Goal: Task Accomplishment & Management: Use online tool/utility

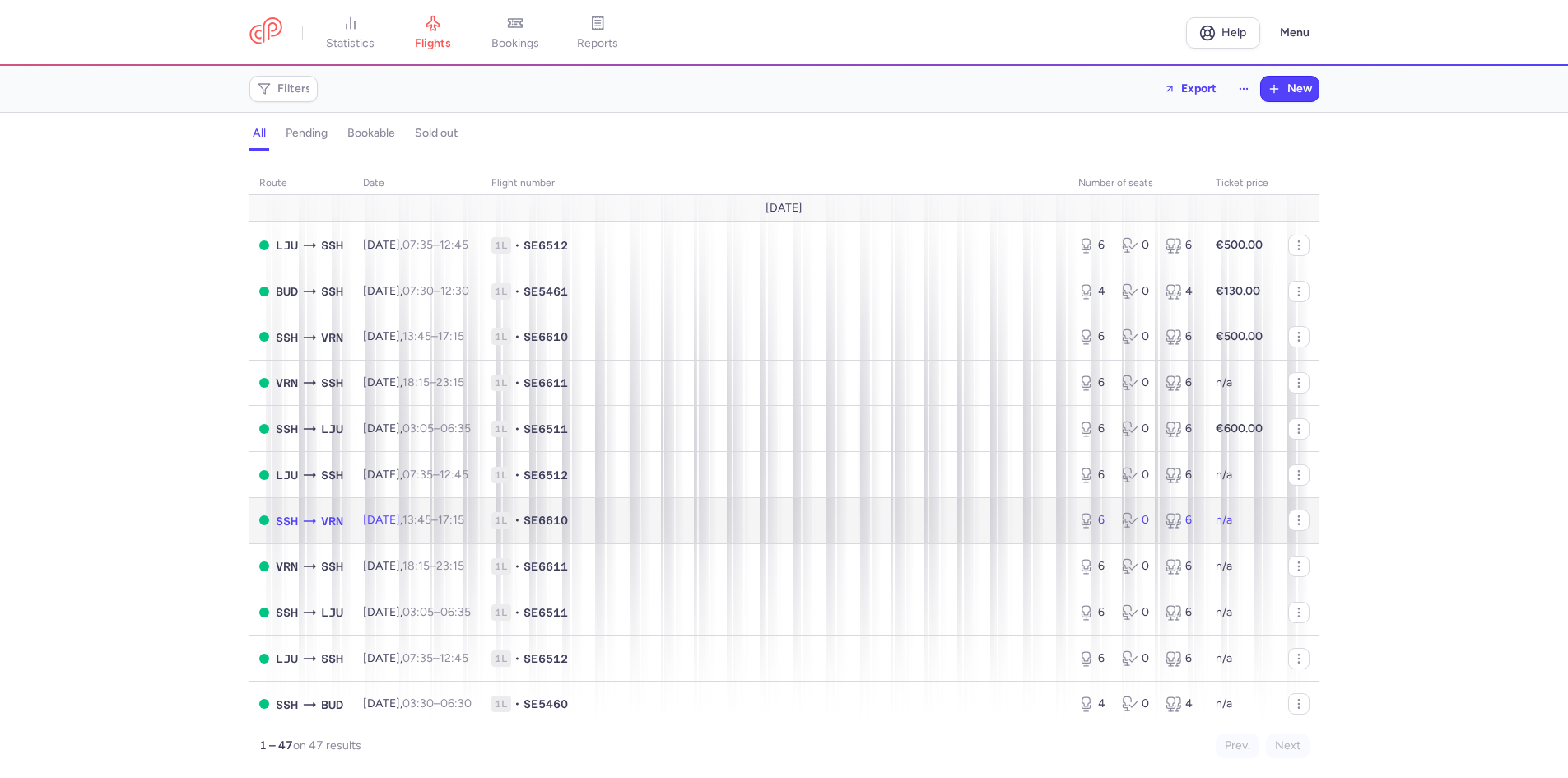
click at [411, 530] on td "Sat, 23 Aug, 13:45 – 17:15 +0" at bounding box center [416, 520] width 128 height 46
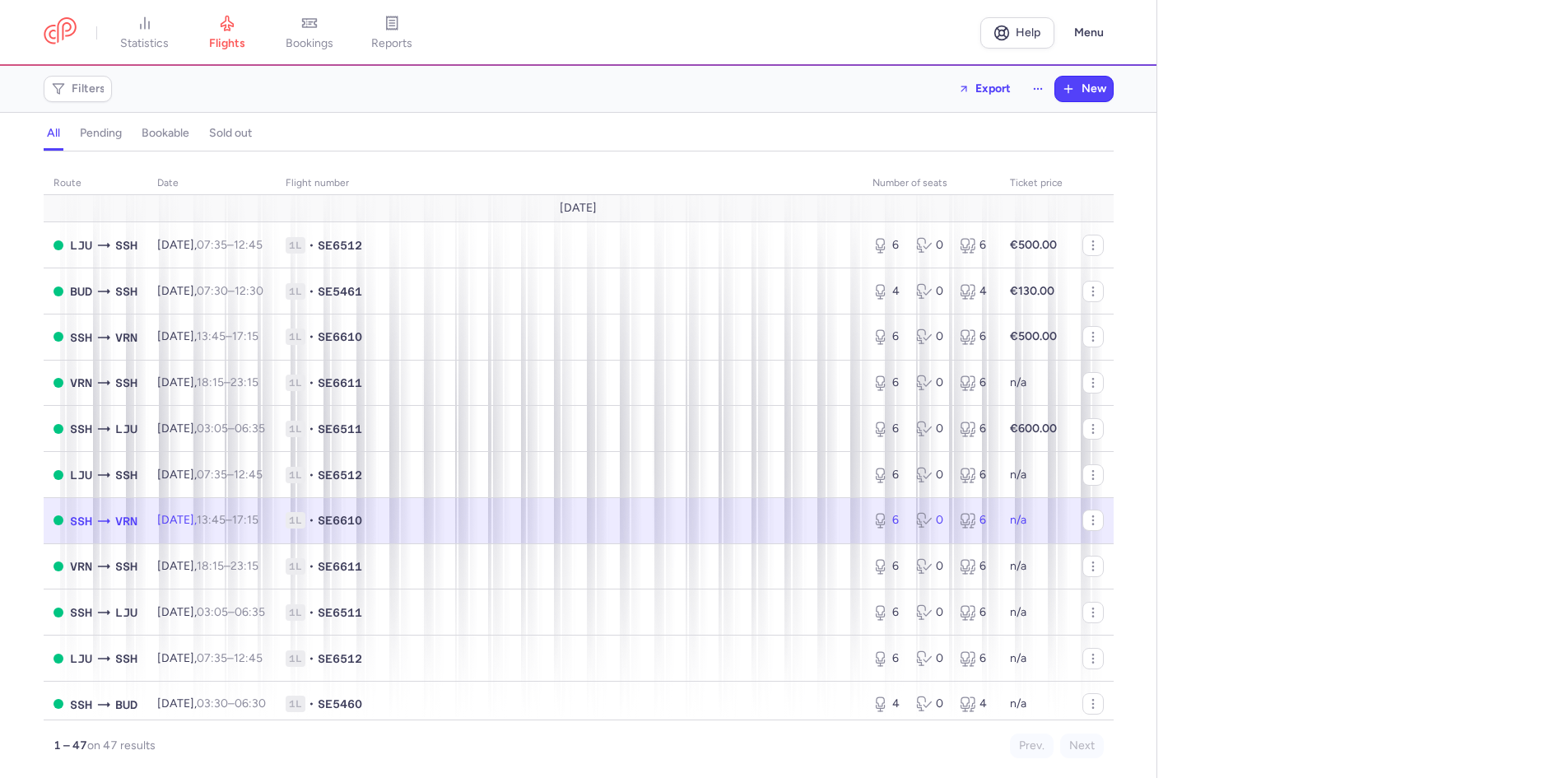
select select "days"
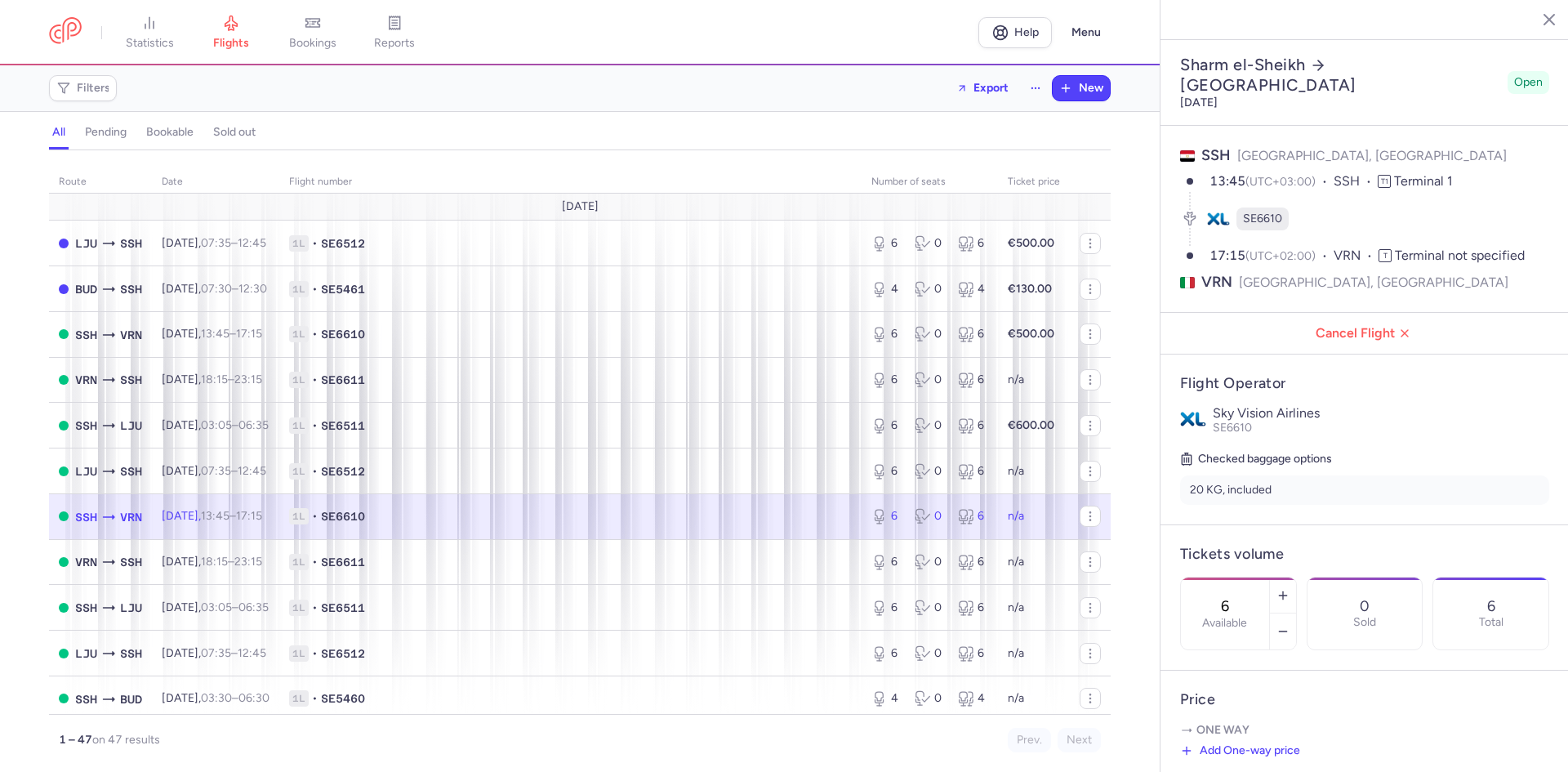
select select "days"
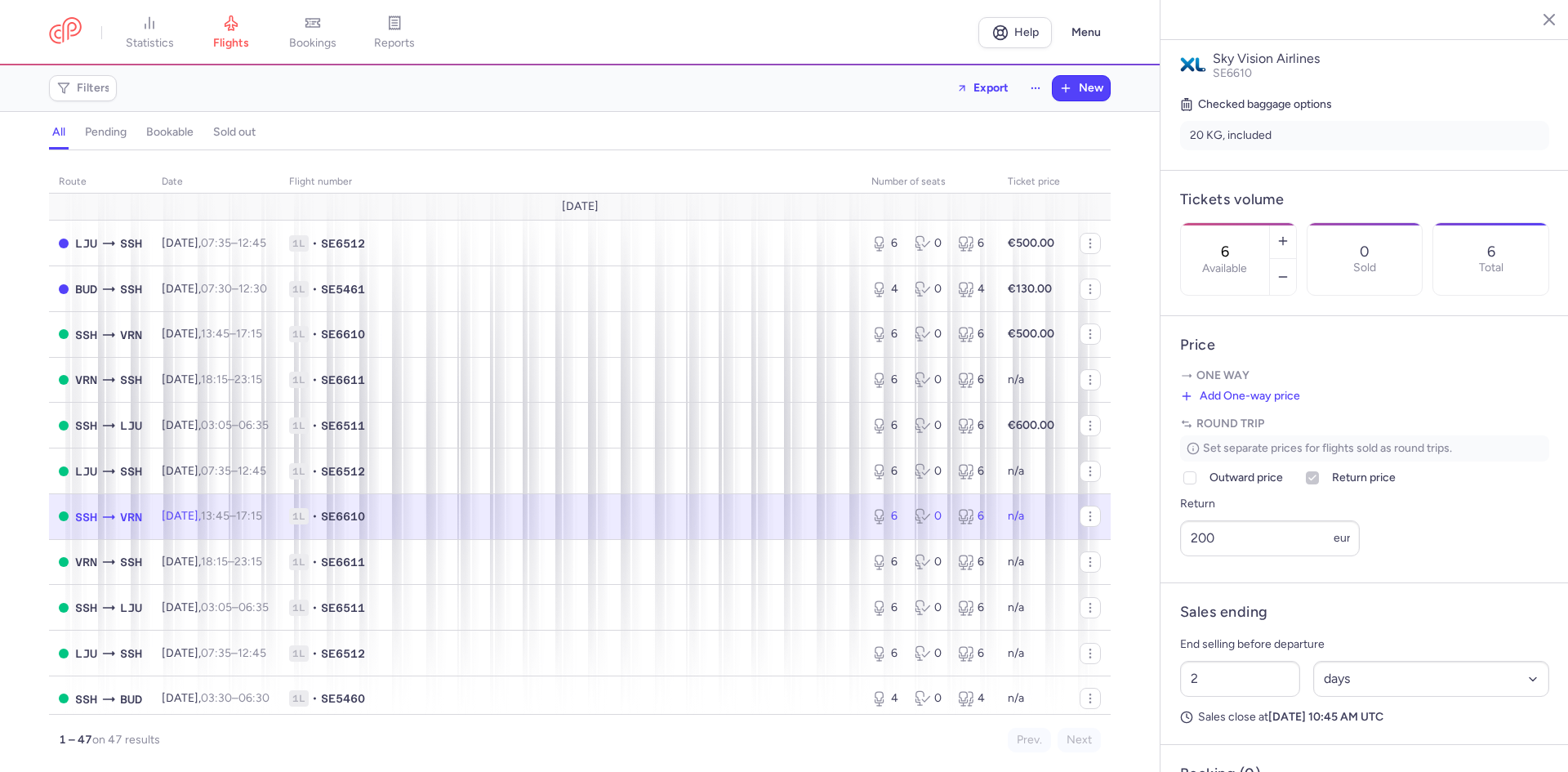
scroll to position [381, 0]
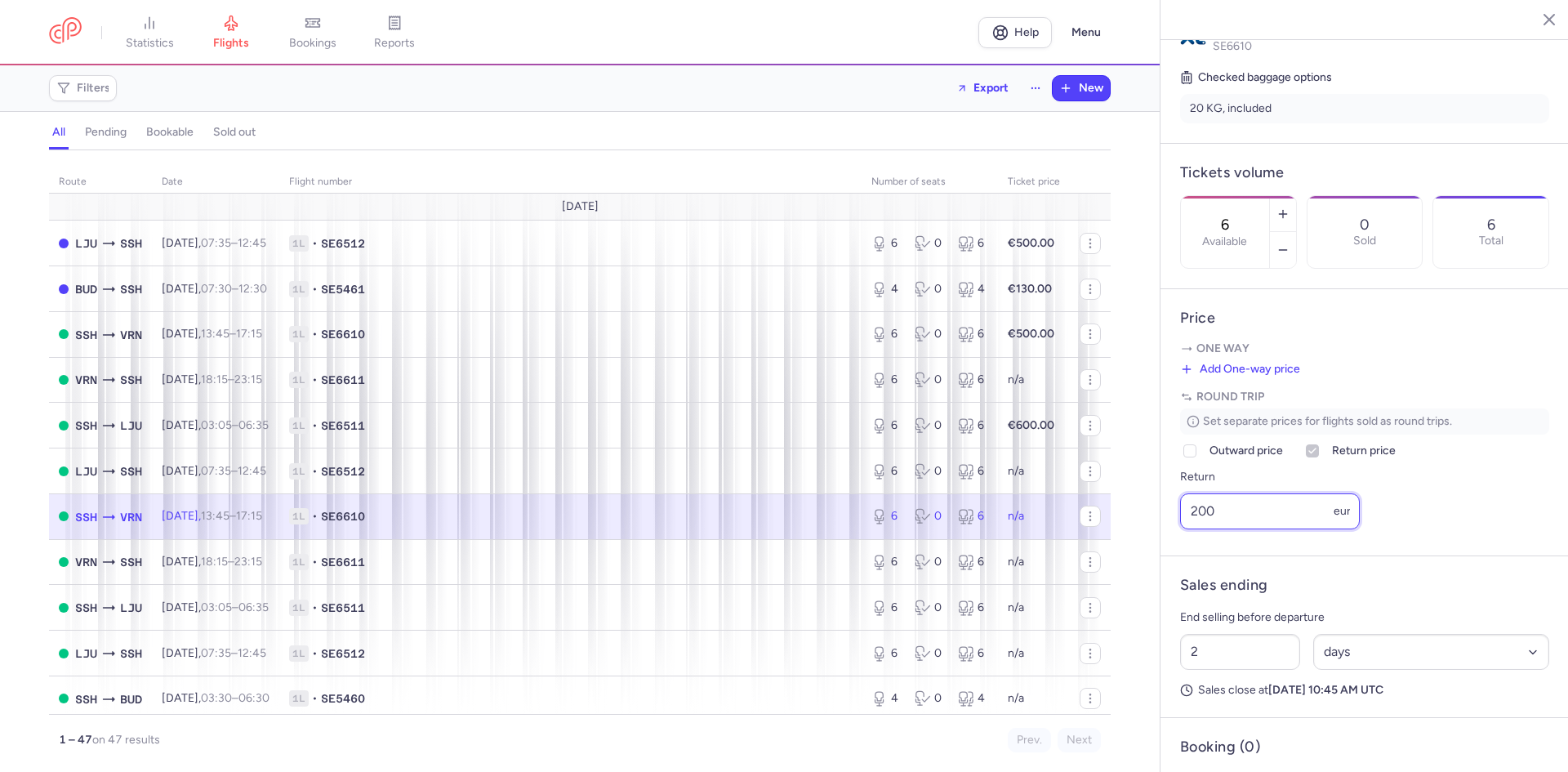
click at [1227, 529] on input "200" at bounding box center [1270, 512] width 180 height 36
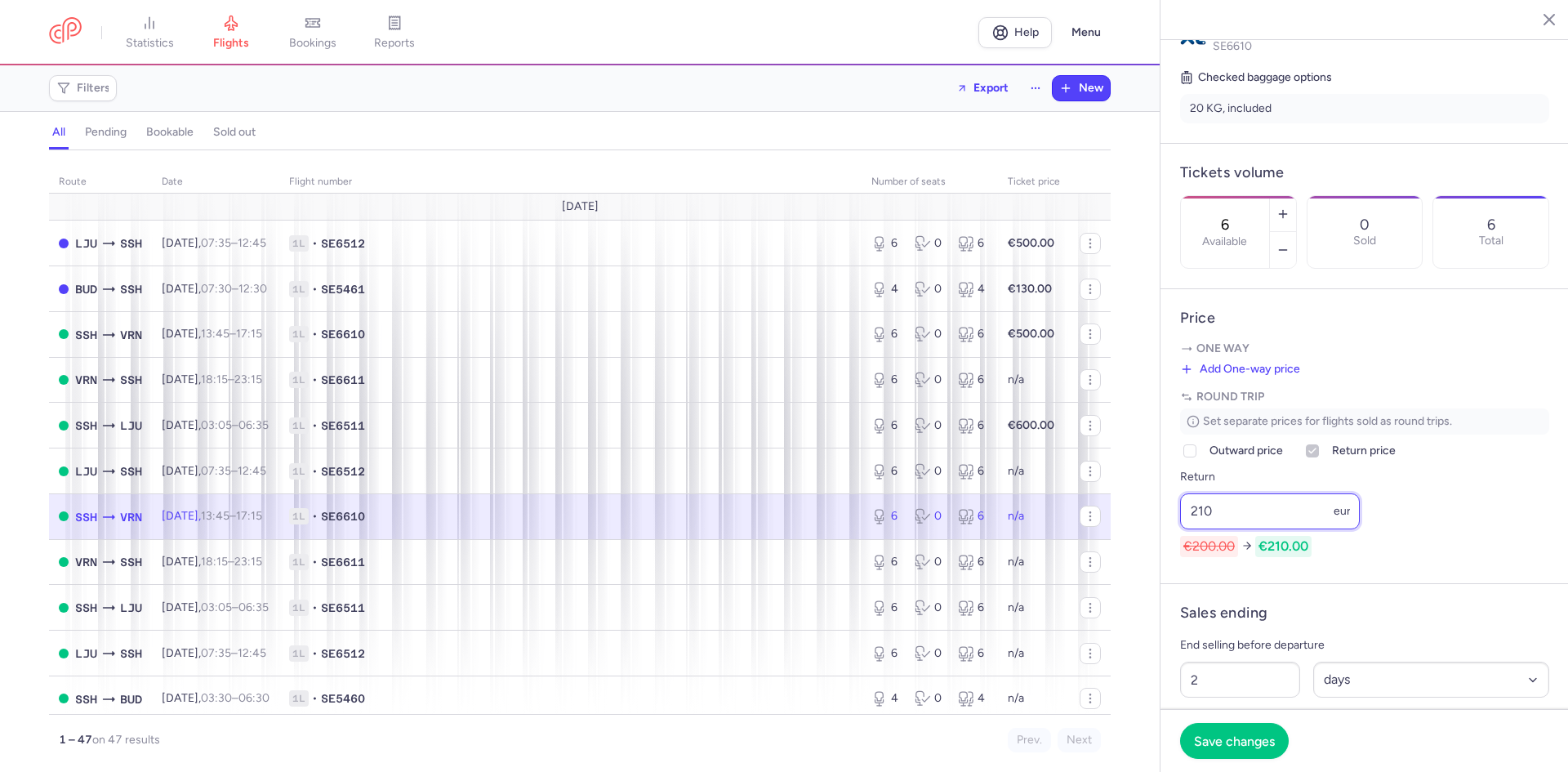
type input "210"
click at [1237, 747] on span "Save changes" at bounding box center [1233, 739] width 80 height 14
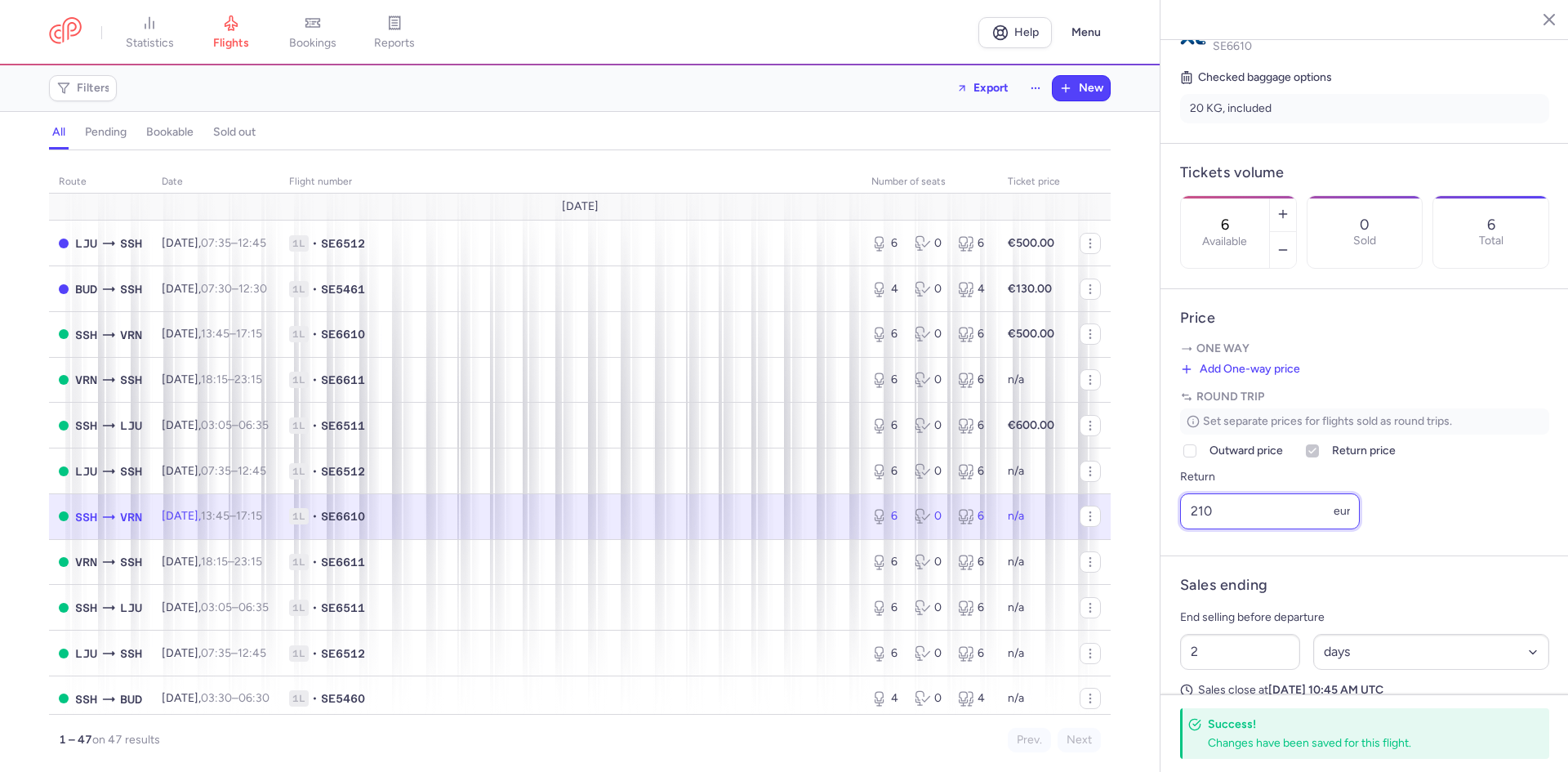
drag, startPoint x: 1216, startPoint y: 528, endPoint x: 1248, endPoint y: 532, distance: 32.2
click at [1219, 528] on input "210" at bounding box center [1270, 512] width 180 height 36
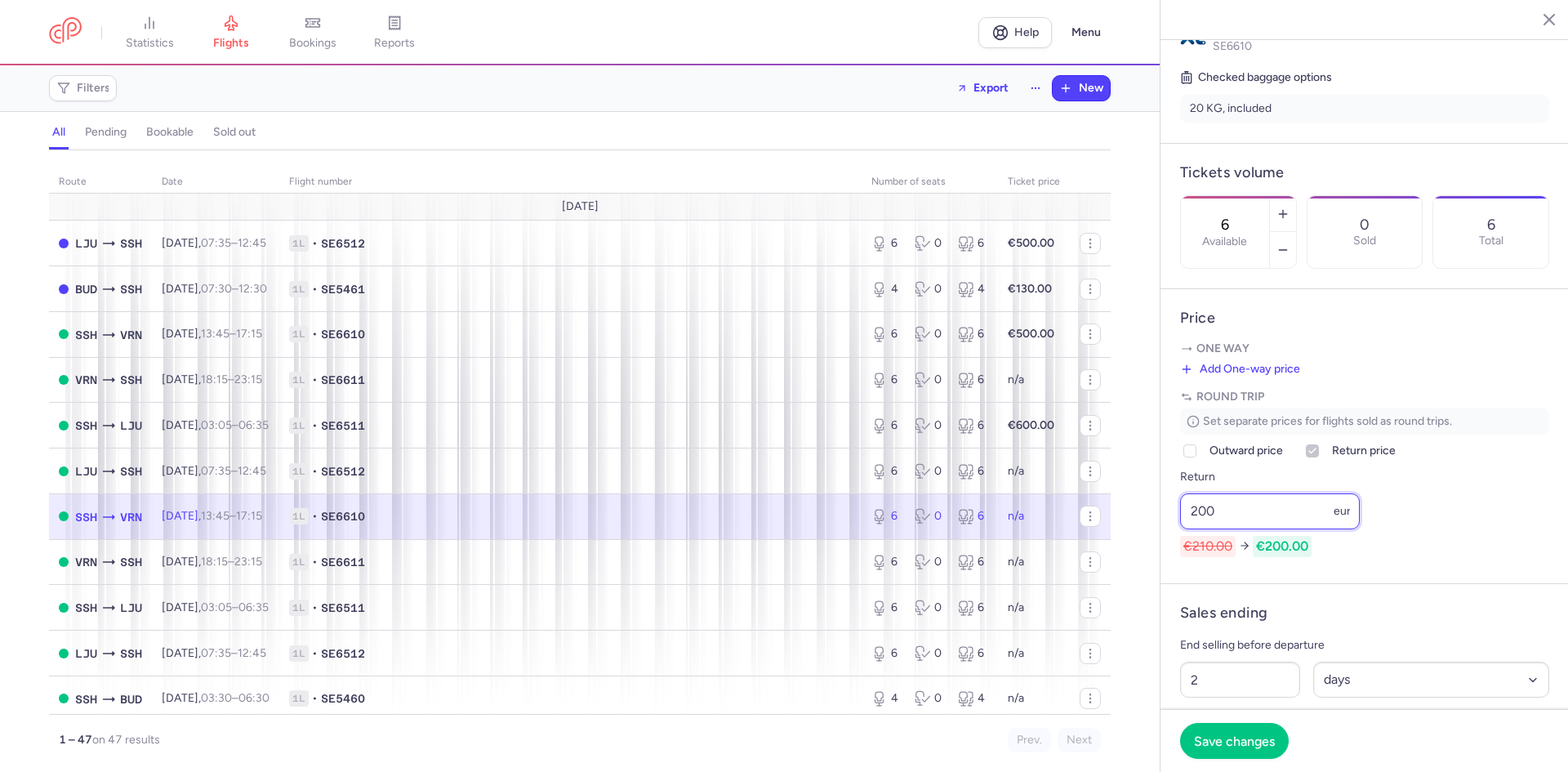
type input "200"
click at [1220, 739] on span "Save changes" at bounding box center [1233, 739] width 80 height 14
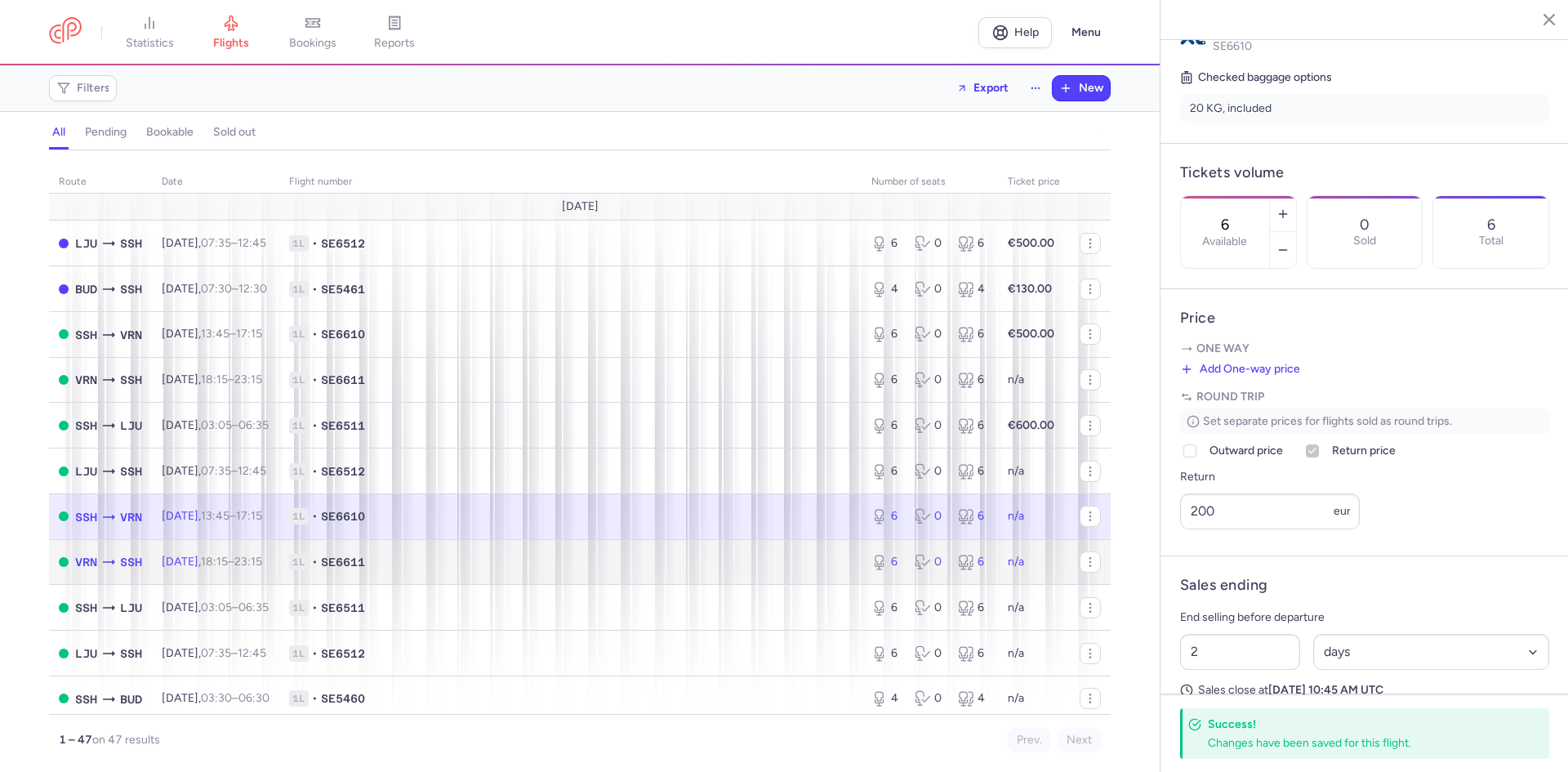
click at [215, 562] on span "[DATE] 18:15 – 23:15 +0" at bounding box center [212, 560] width 100 height 14
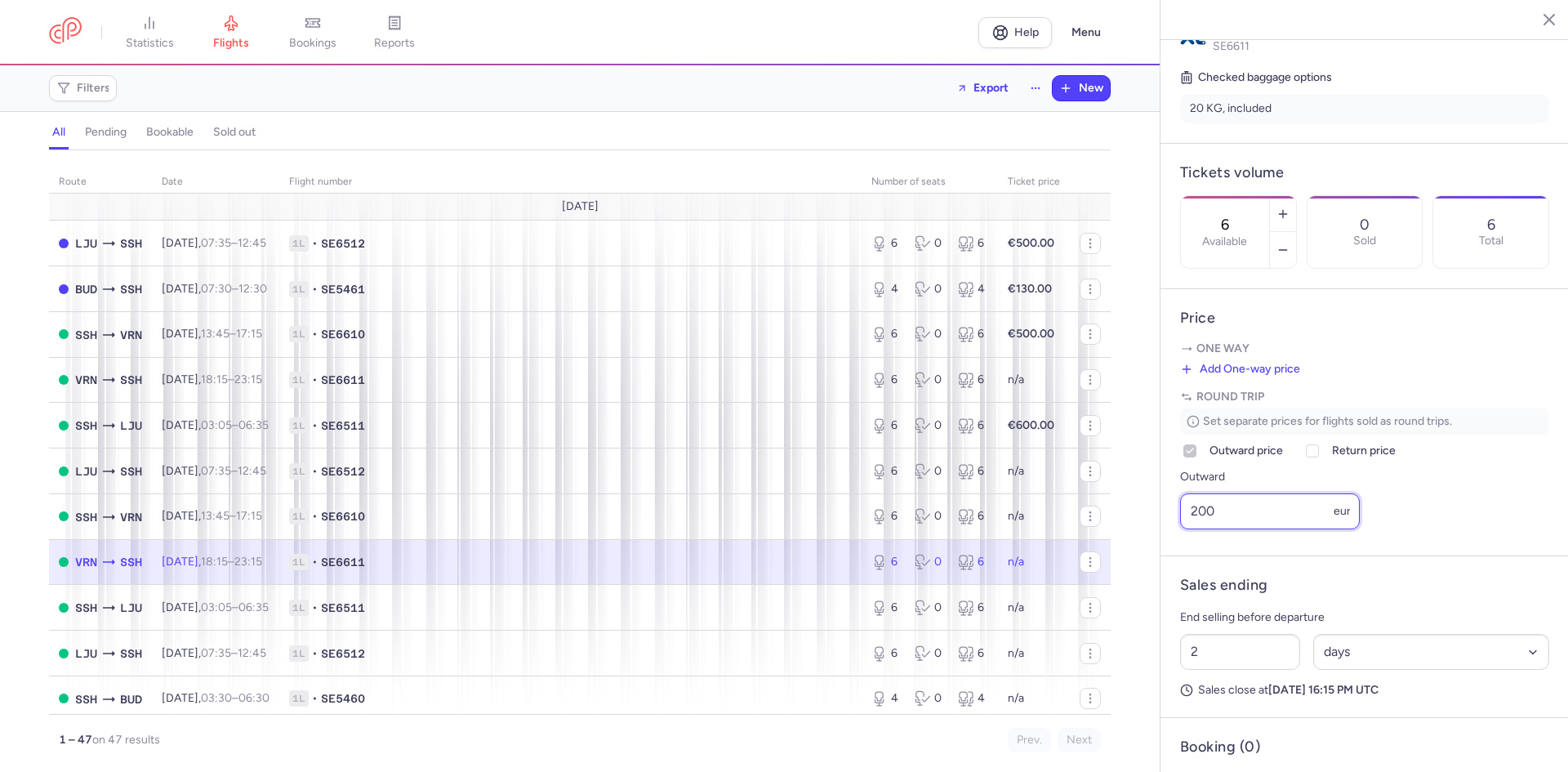
click at [1242, 529] on input "200" at bounding box center [1270, 512] width 180 height 36
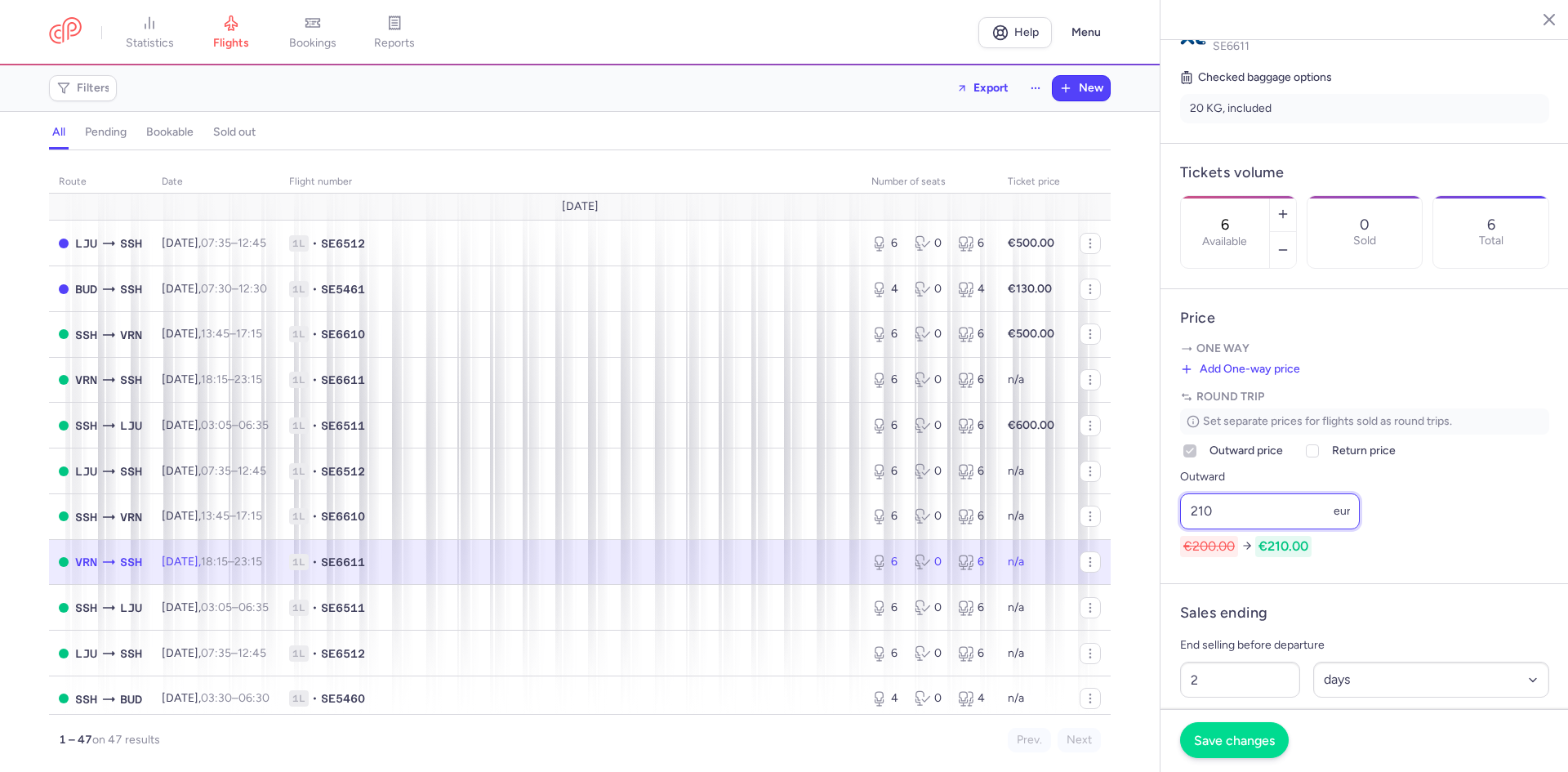
type input "210"
click at [1232, 739] on span "Save changes" at bounding box center [1233, 739] width 80 height 14
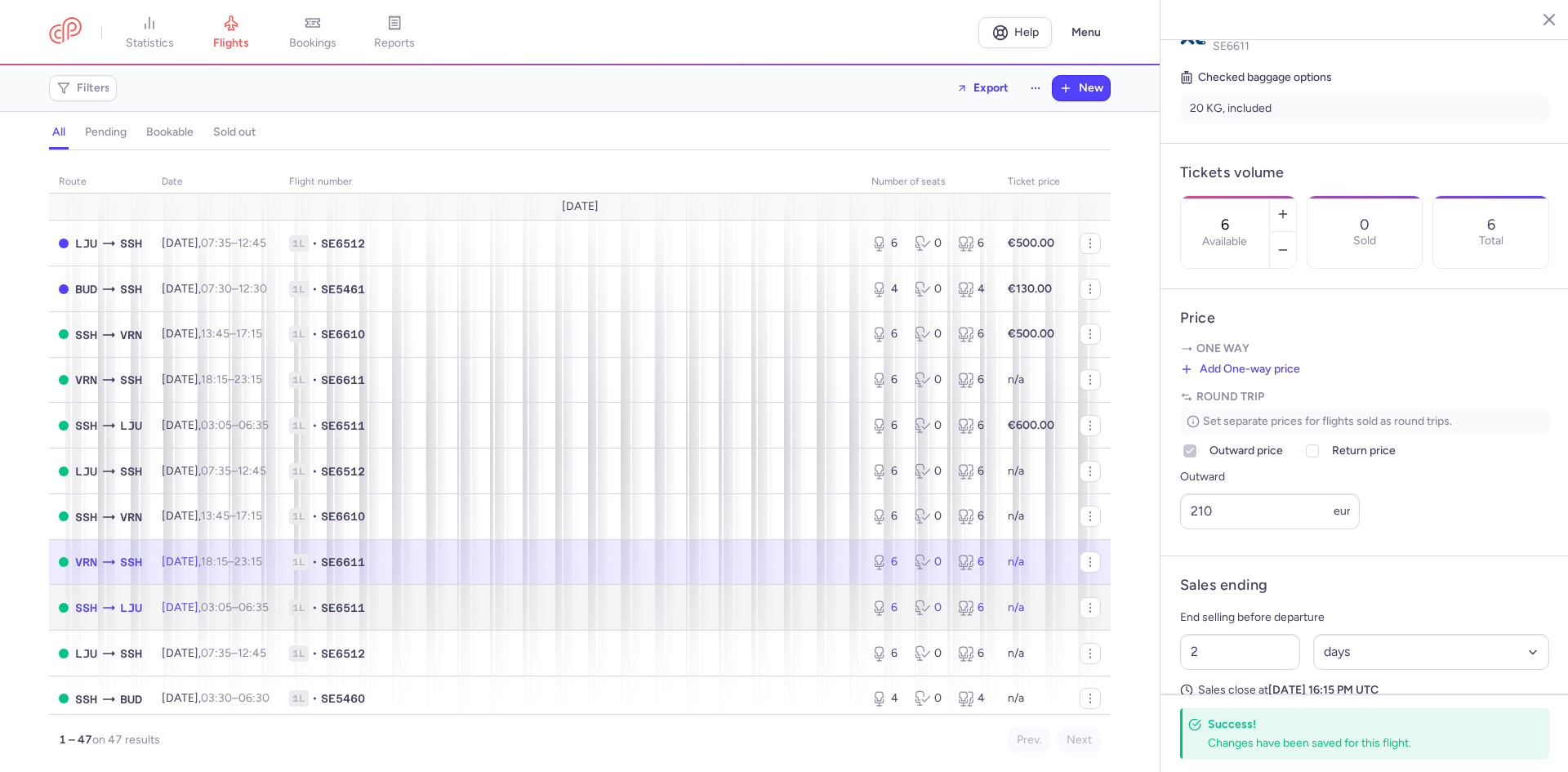
click at [256, 616] on td "[DATE] 03:05 – 06:35 +0" at bounding box center [215, 607] width 128 height 46
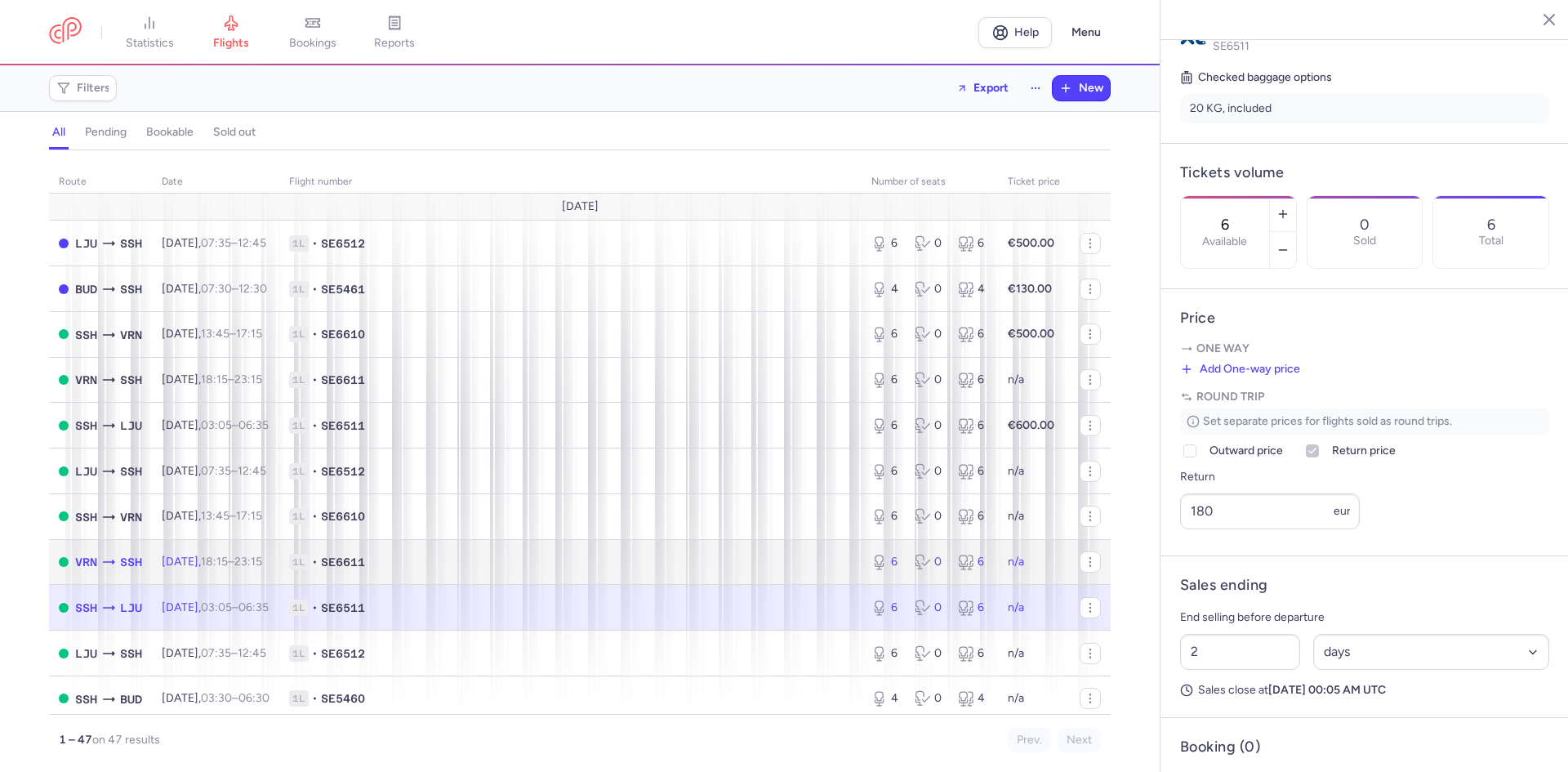
click at [222, 563] on span "[DATE] 18:15 – 23:15 +0" at bounding box center [212, 560] width 100 height 14
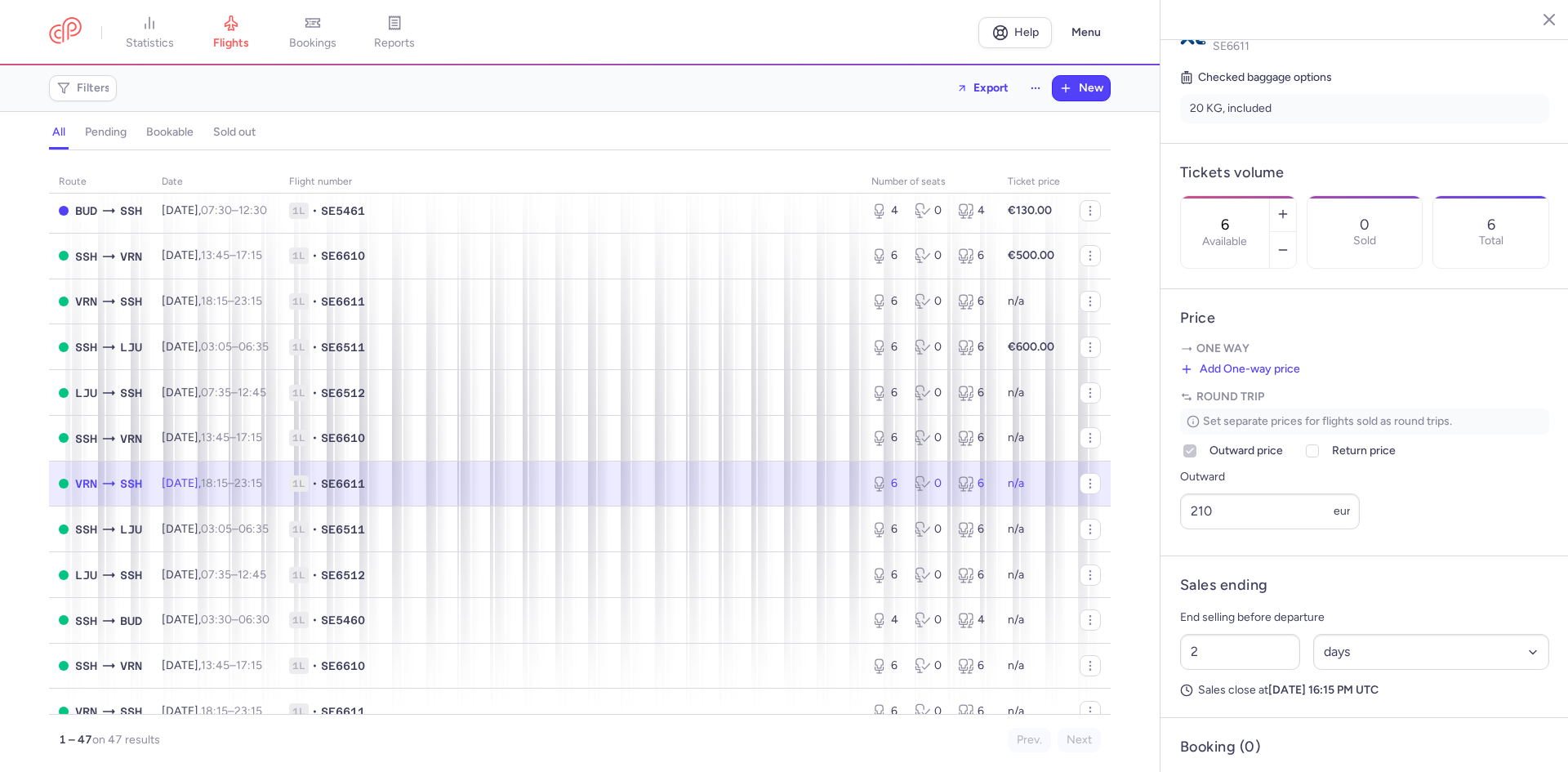
scroll to position [81, 0]
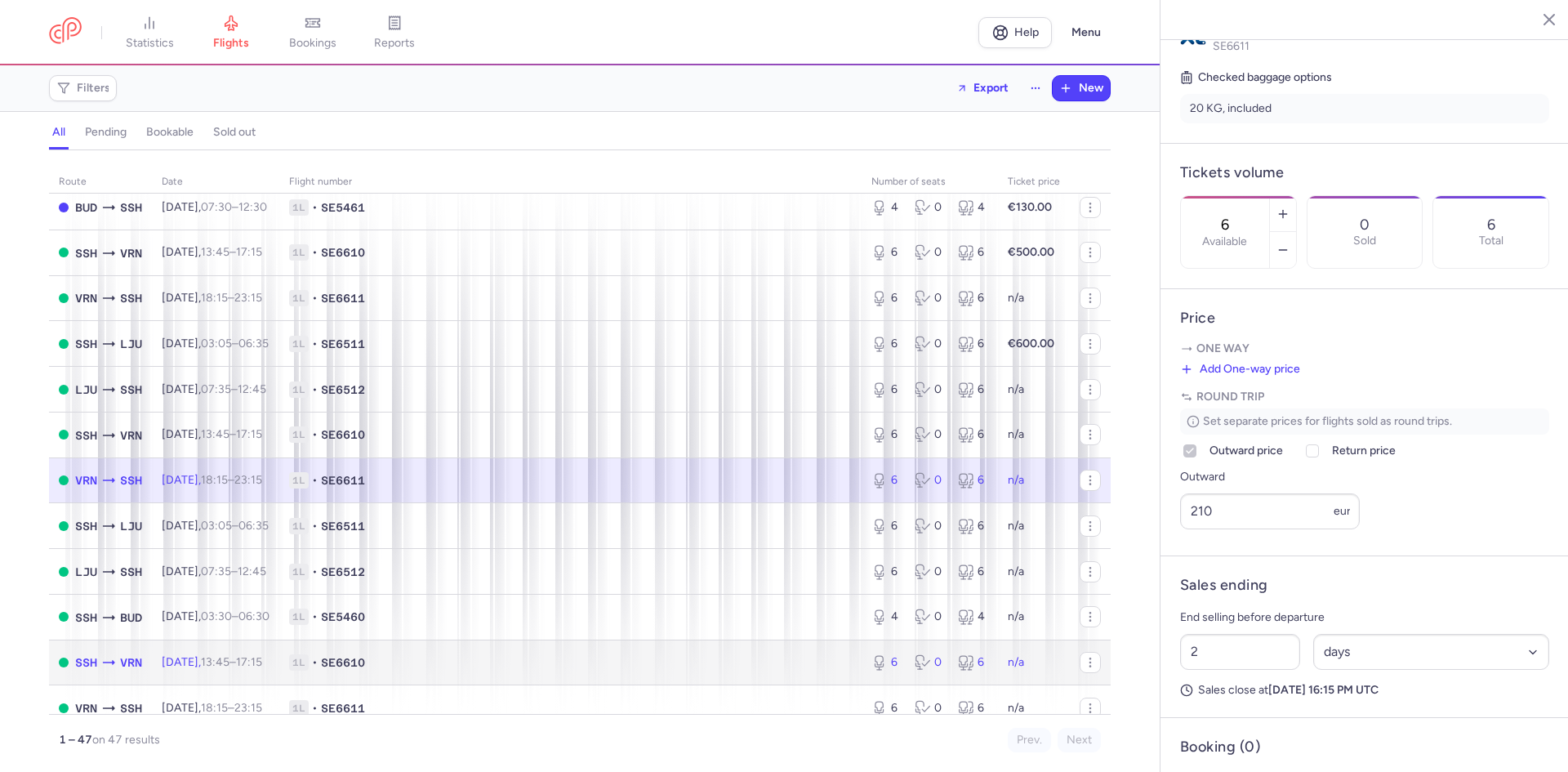
click at [225, 660] on span "[DATE] 13:45 – 17:15 +0" at bounding box center [212, 661] width 100 height 14
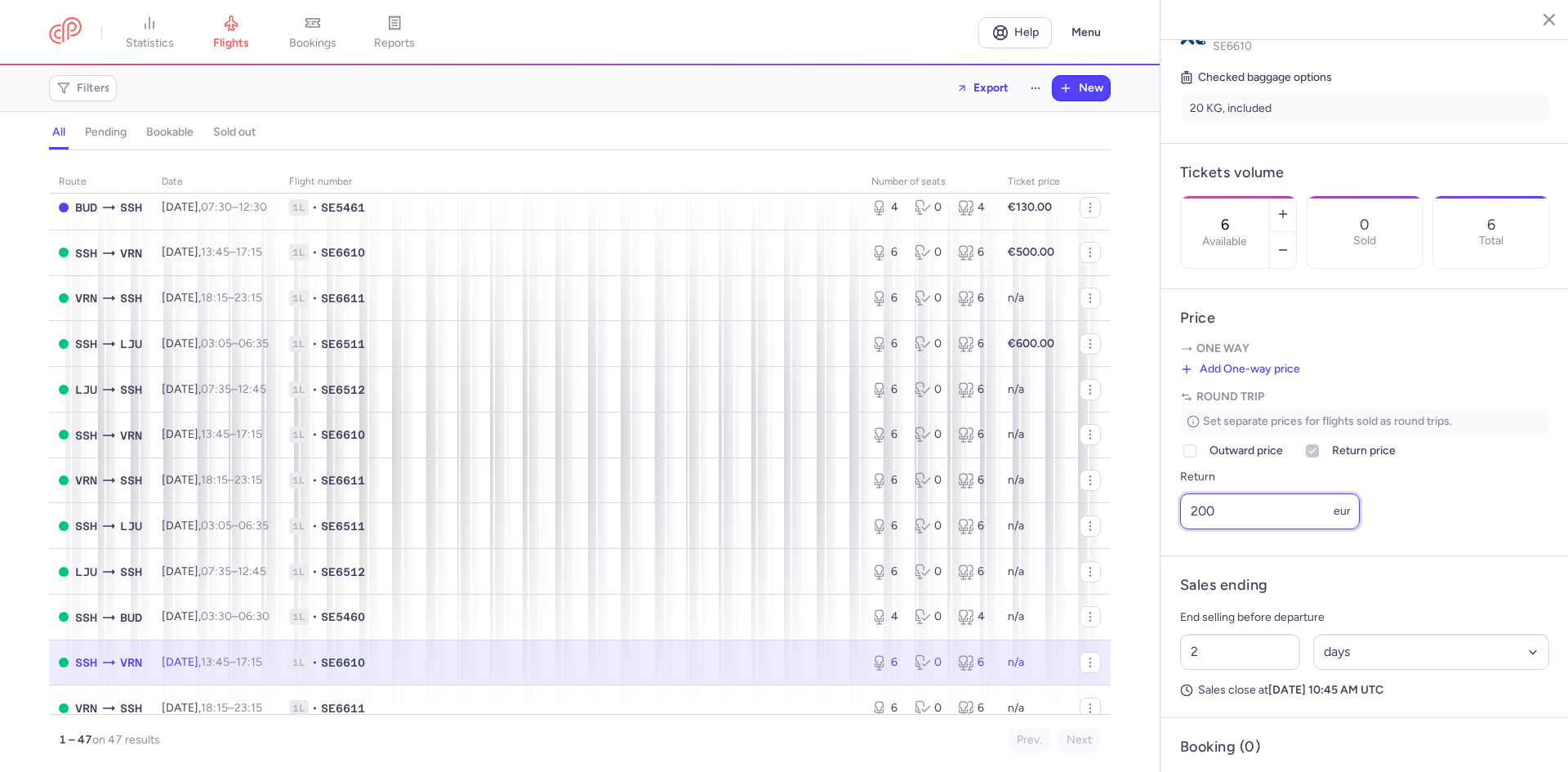
click at [1236, 527] on input "200" at bounding box center [1270, 512] width 180 height 36
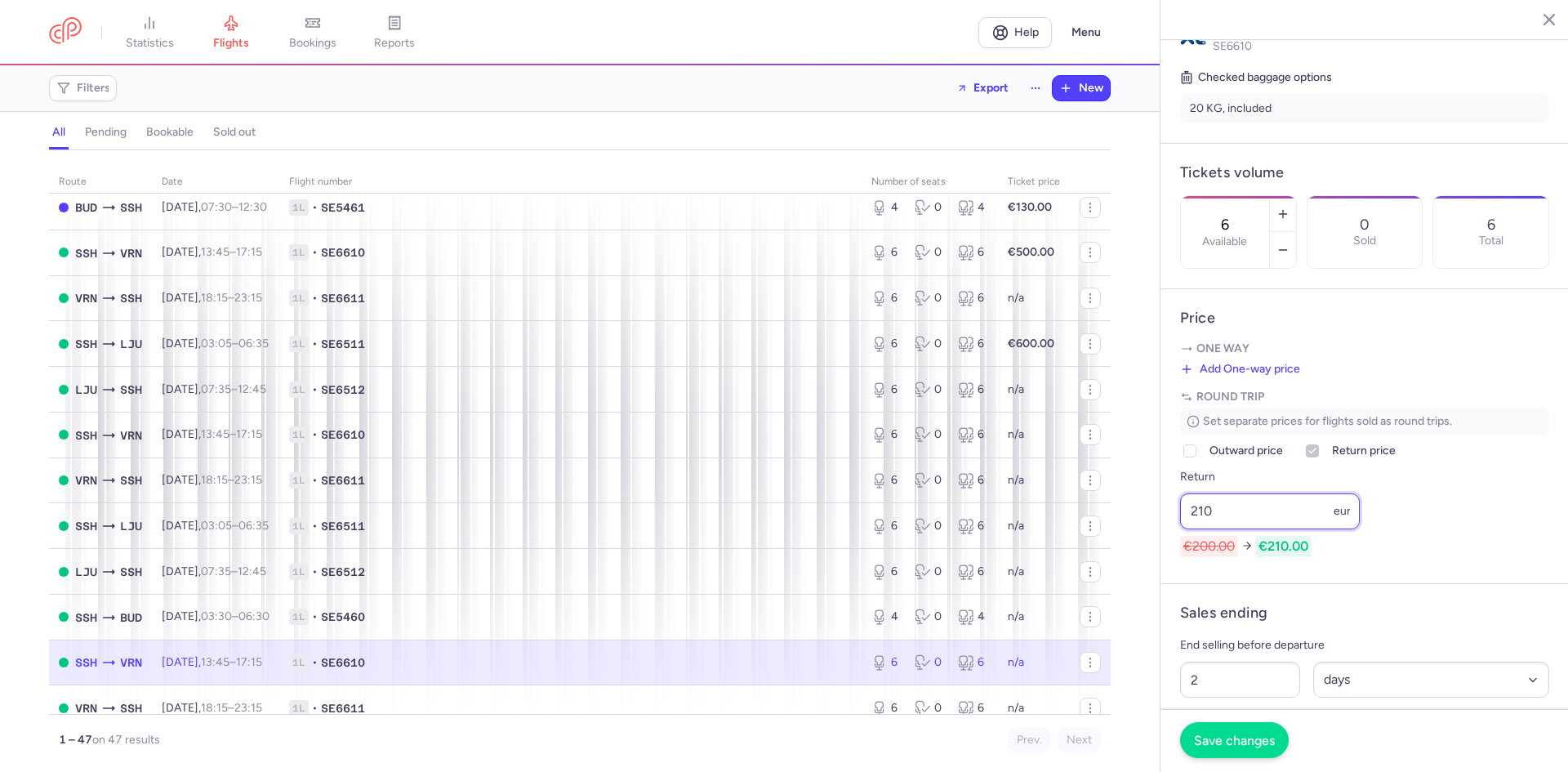
type input "210"
click at [1235, 745] on span "Save changes" at bounding box center [1233, 739] width 80 height 14
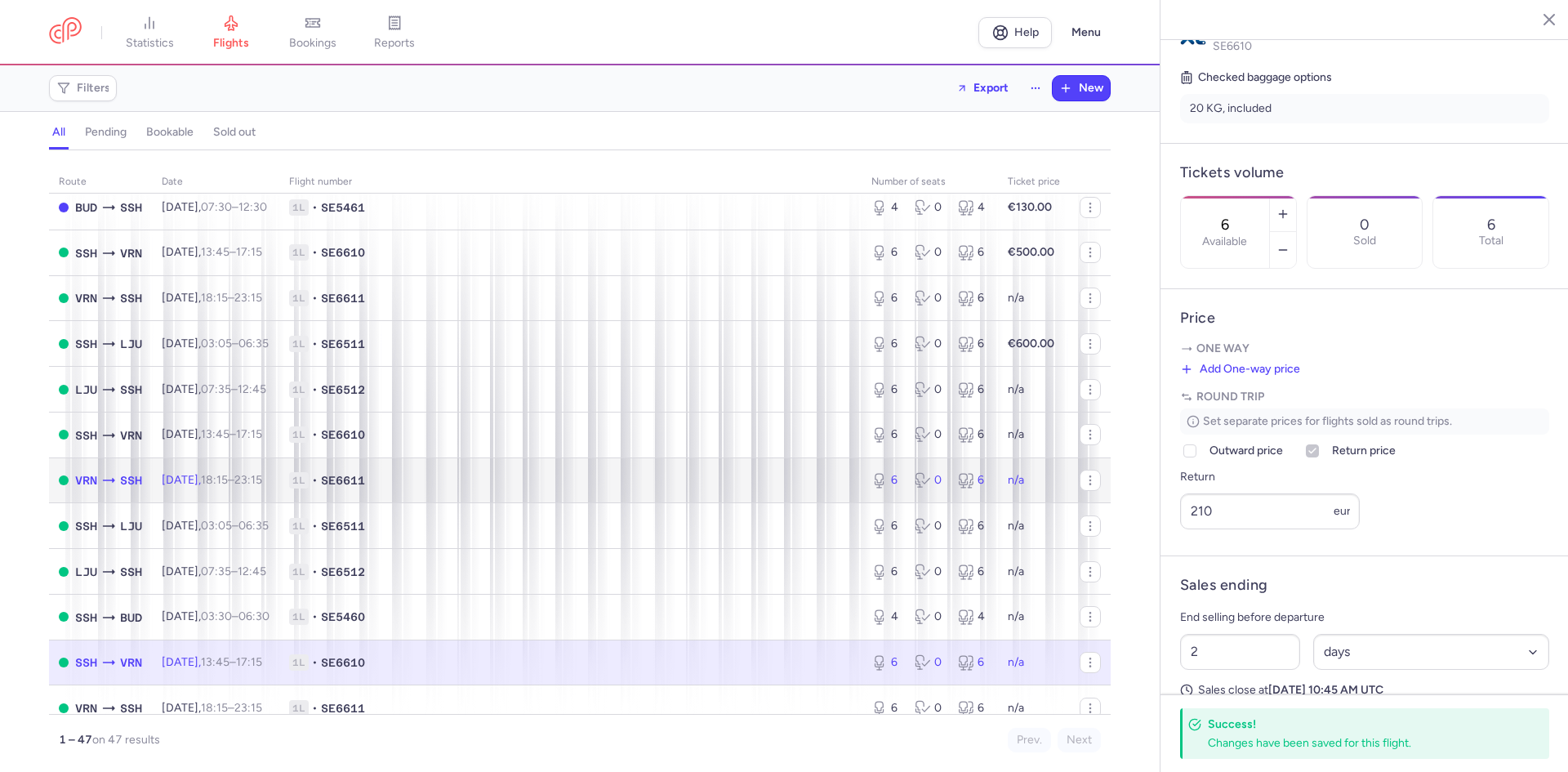
click at [279, 489] on td "[DATE] 18:15 – 23:15 +0" at bounding box center [215, 480] width 128 height 46
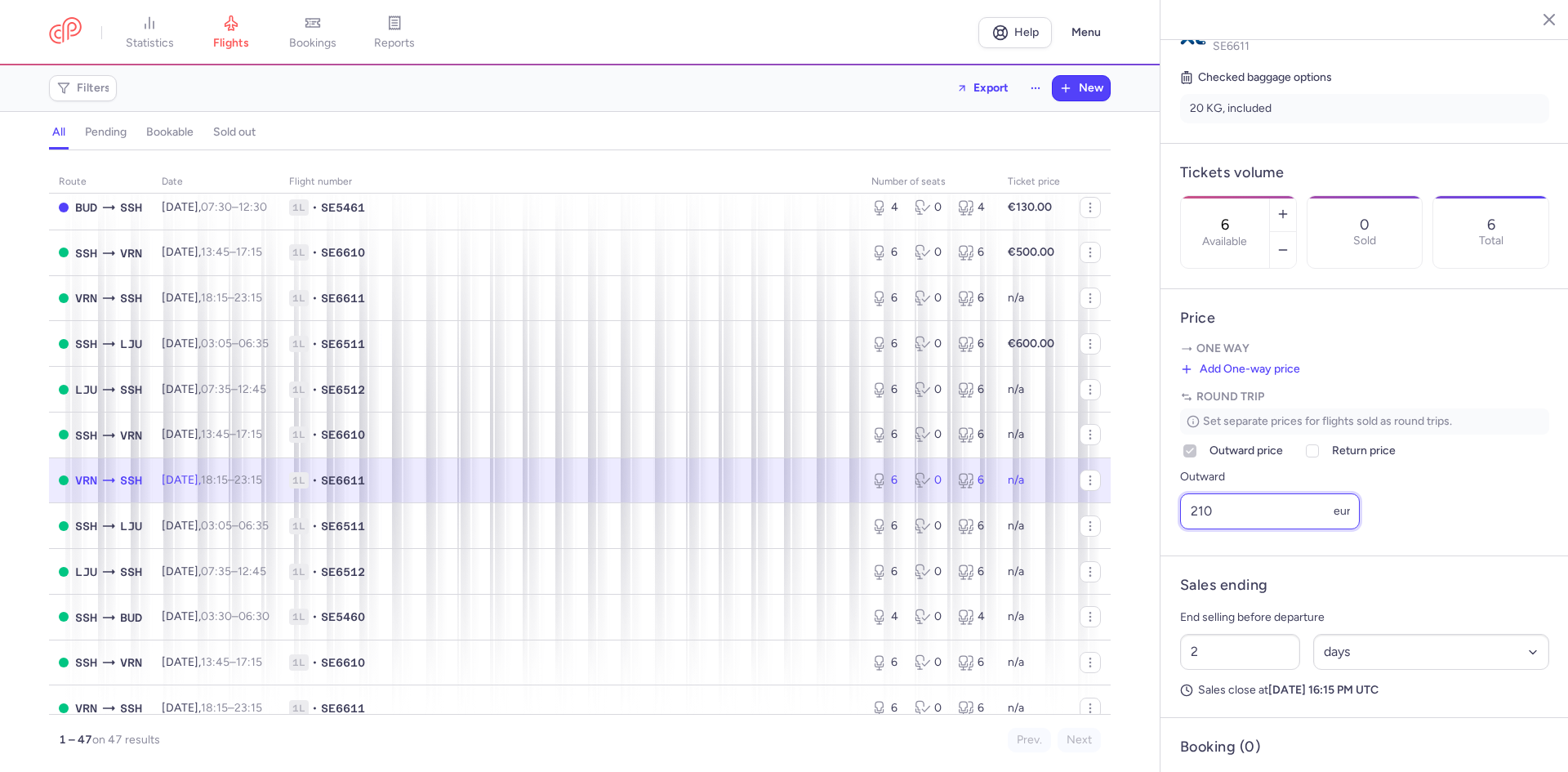
drag, startPoint x: 1223, startPoint y: 534, endPoint x: 1170, endPoint y: 533, distance: 53.0
click at [1170, 533] on article "Price One way Add One-way price Price eur Round trip Set separate prices for fl…" at bounding box center [1365, 422] width 409 height 267
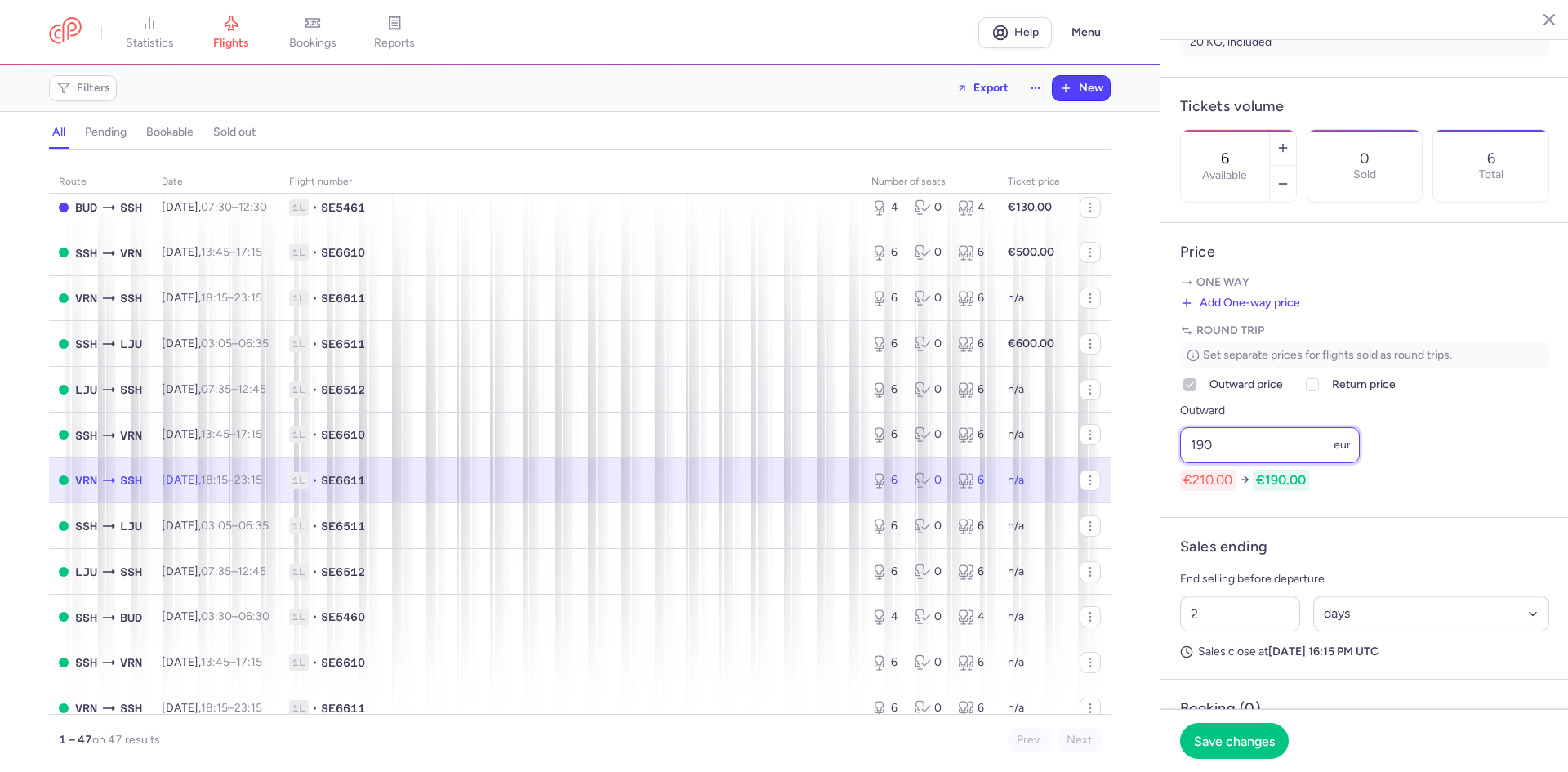
scroll to position [463, 0]
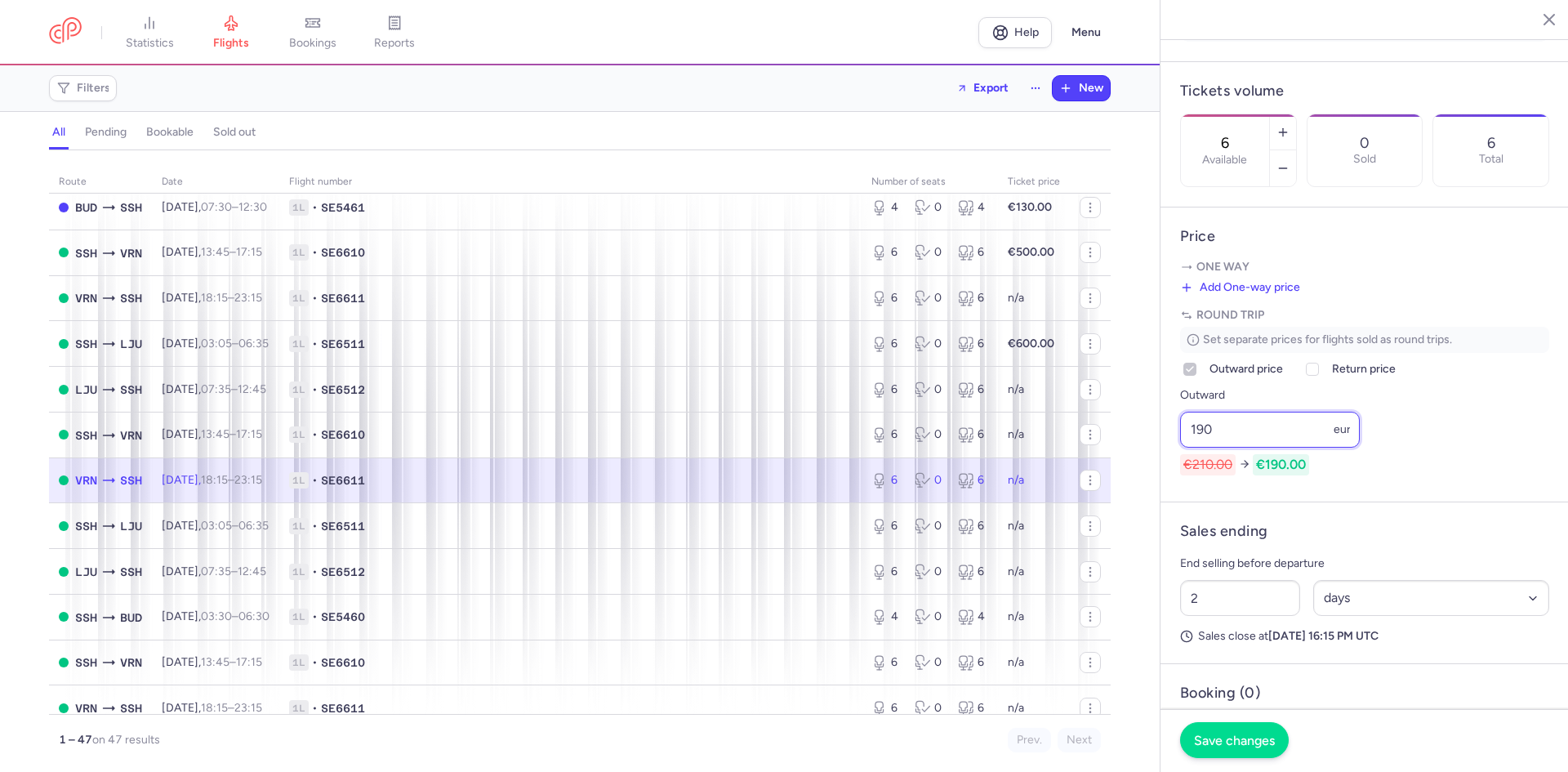
type input "190"
click at [1211, 747] on button "Save changes" at bounding box center [1234, 739] width 109 height 36
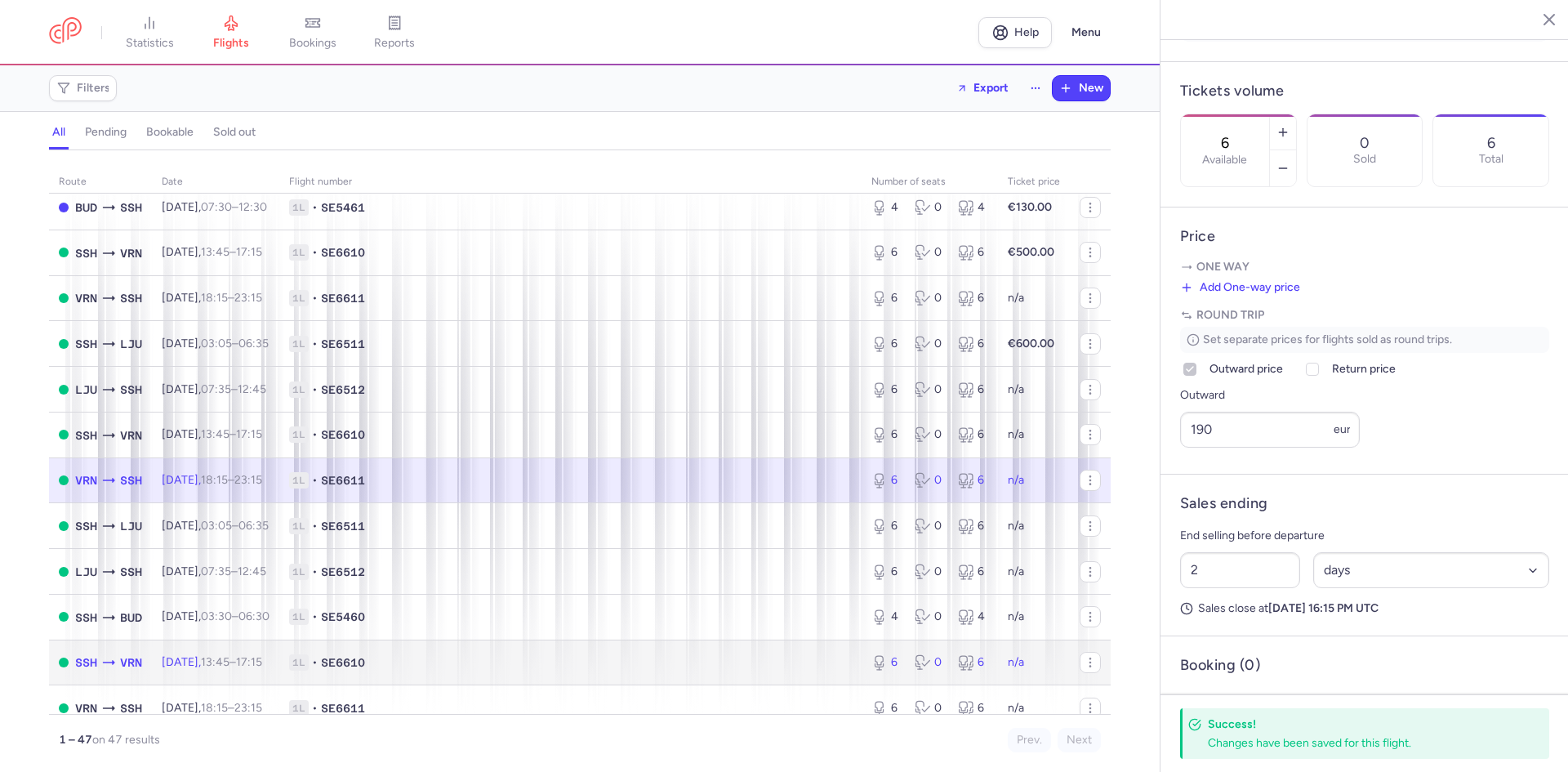
click at [230, 669] on time "13:45" at bounding box center [215, 661] width 29 height 14
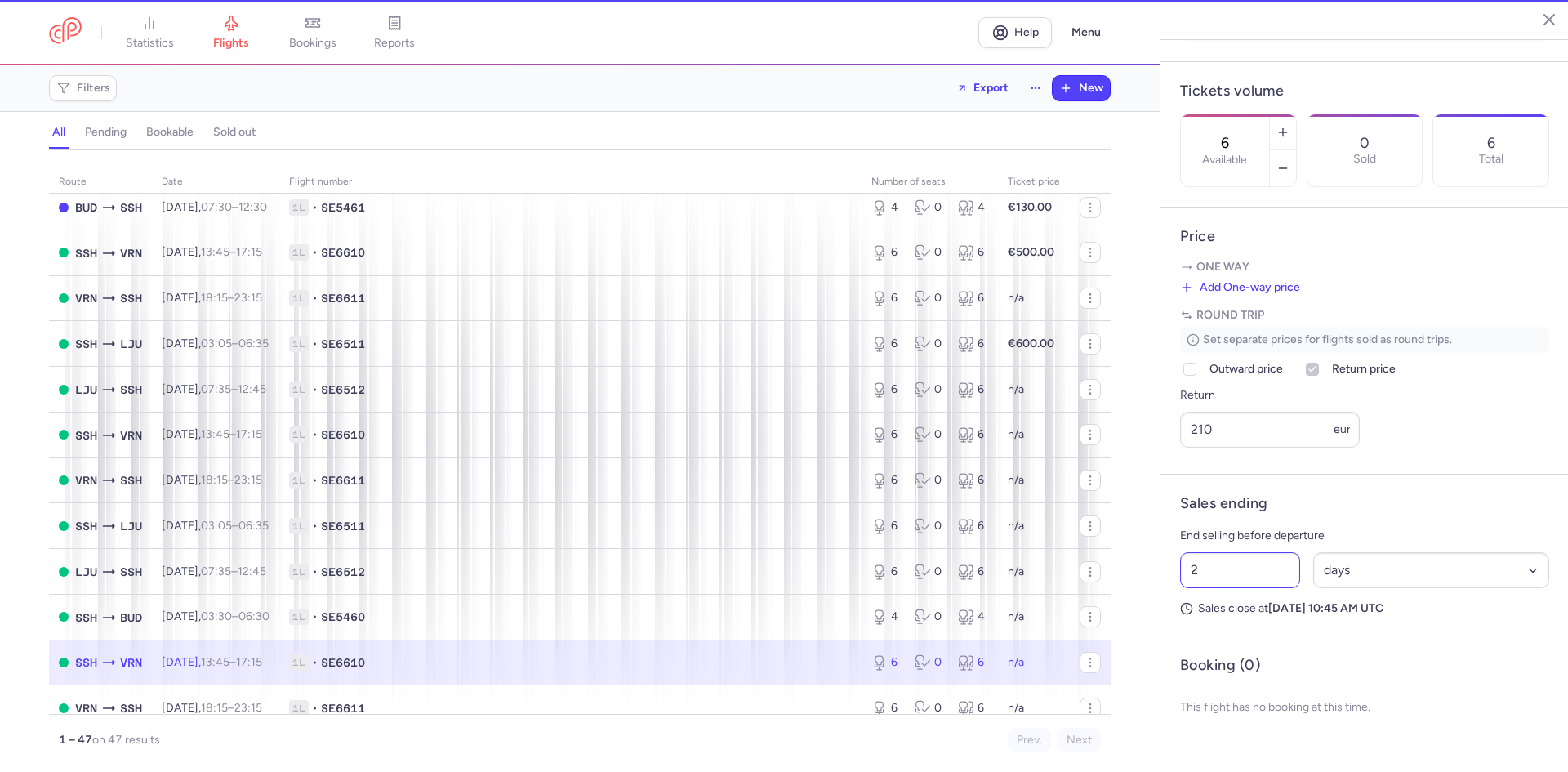
scroll to position [460, 0]
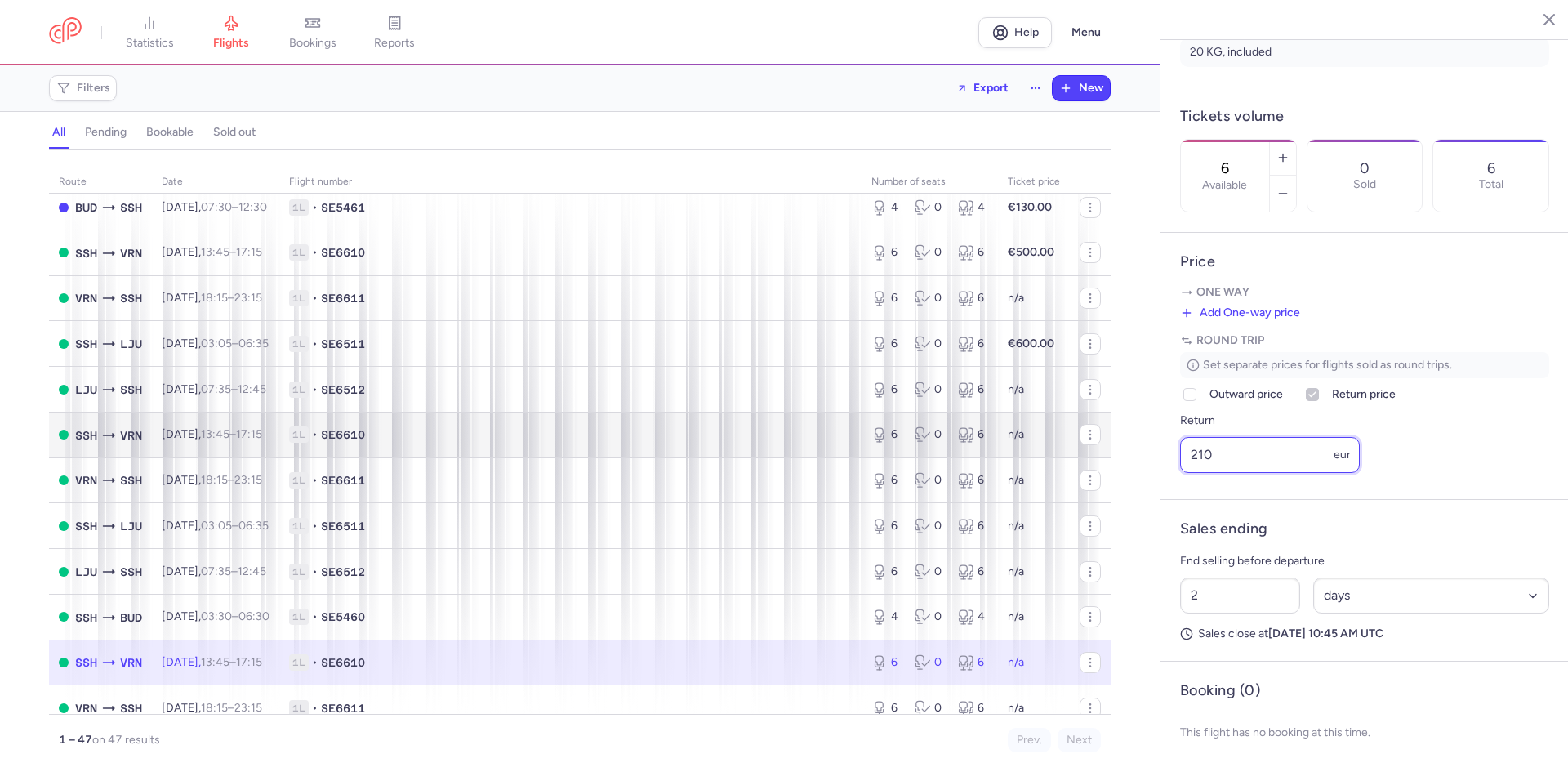
drag, startPoint x: 1234, startPoint y: 451, endPoint x: 1012, endPoint y: 414, distance: 225.1
click at [1012, 414] on div "statistics flights bookings reports Help Menu Filters Export New all pending bo…" at bounding box center [784, 386] width 1568 height 772
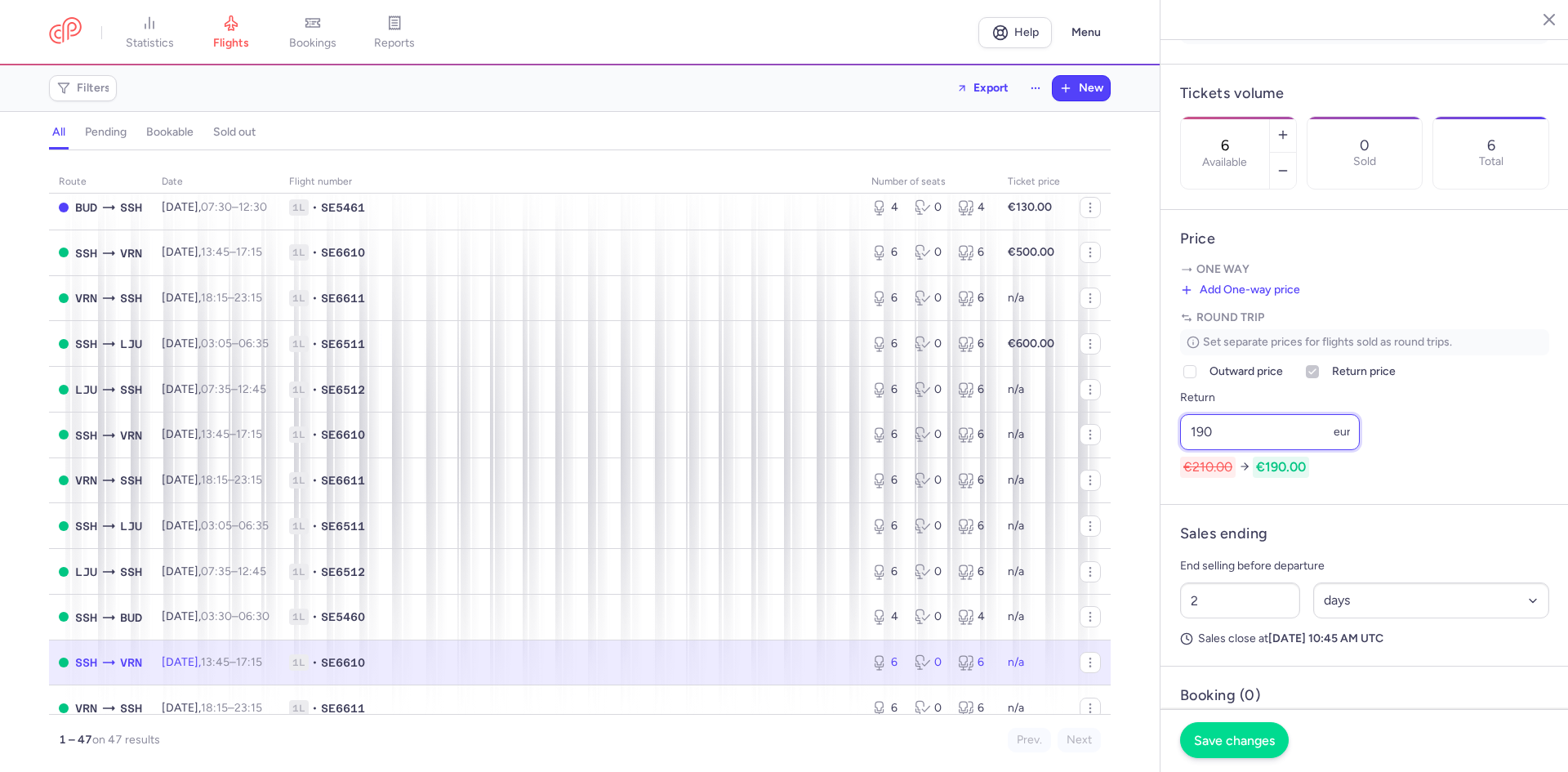
type input "190"
click at [1234, 730] on button "Save changes" at bounding box center [1234, 739] width 109 height 36
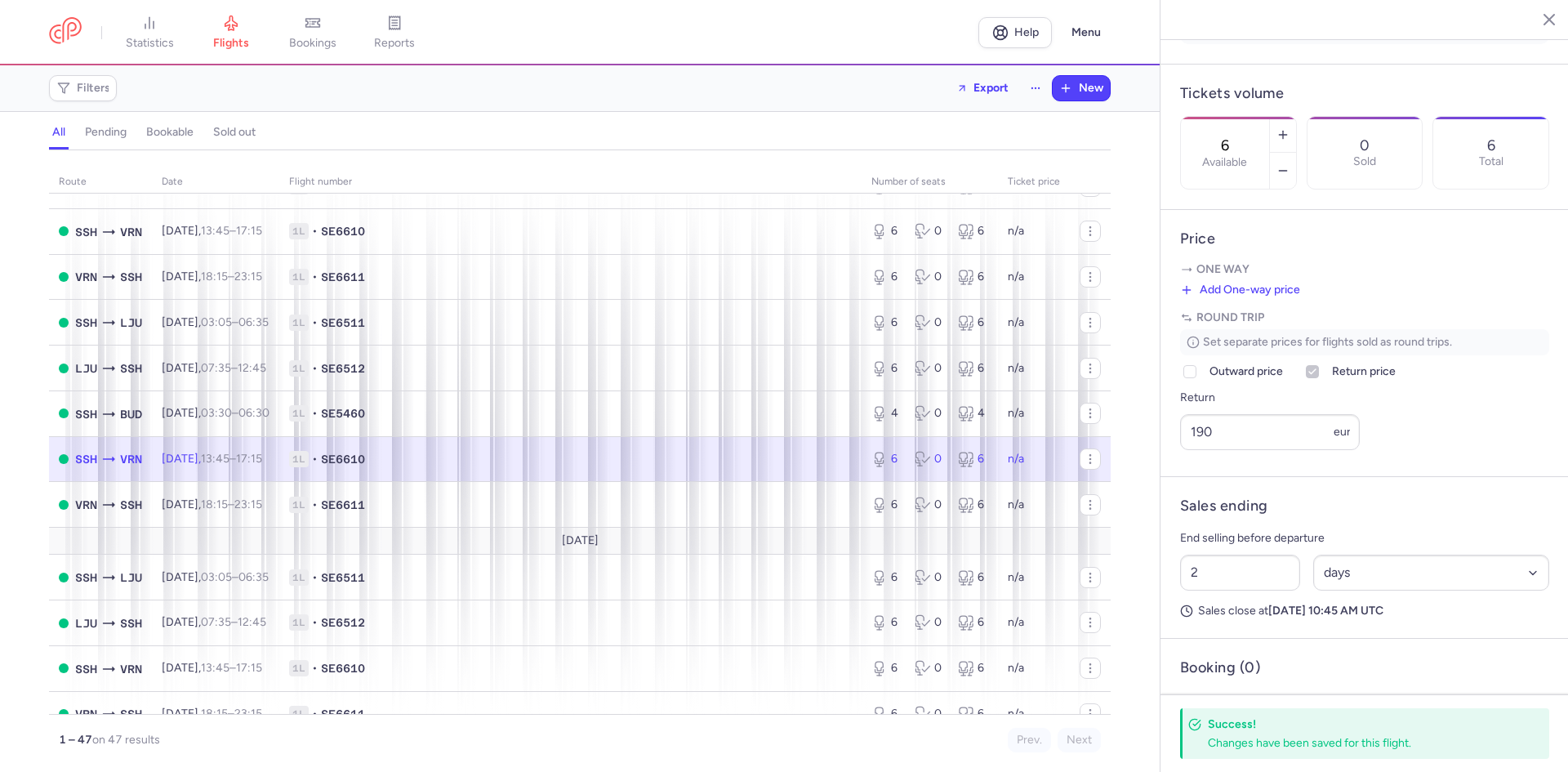
scroll to position [299, 0]
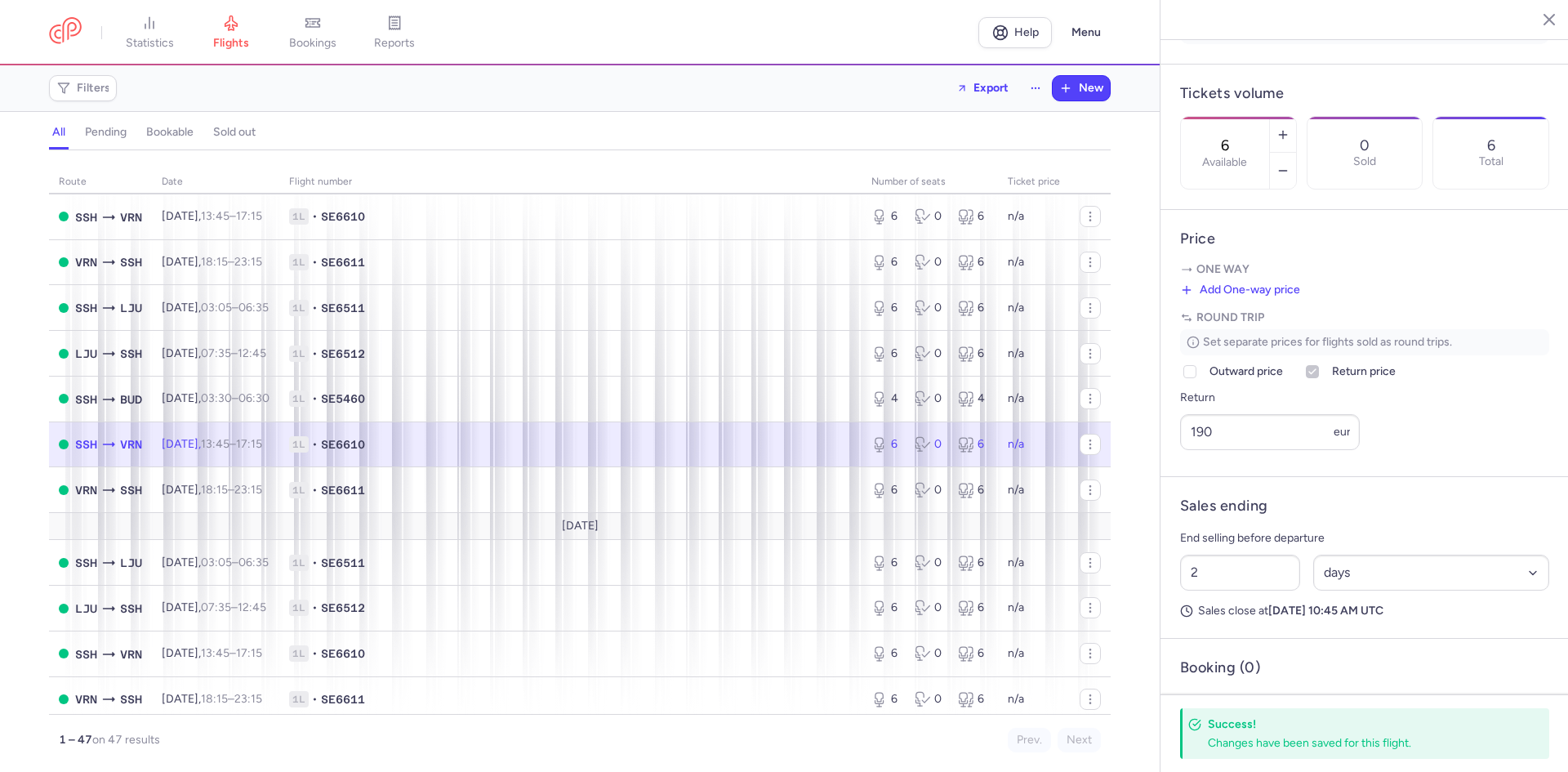
click at [1403, 476] on article "Price One way Add One-way price Price eur Round trip Set separate prices for fl…" at bounding box center [1365, 343] width 409 height 267
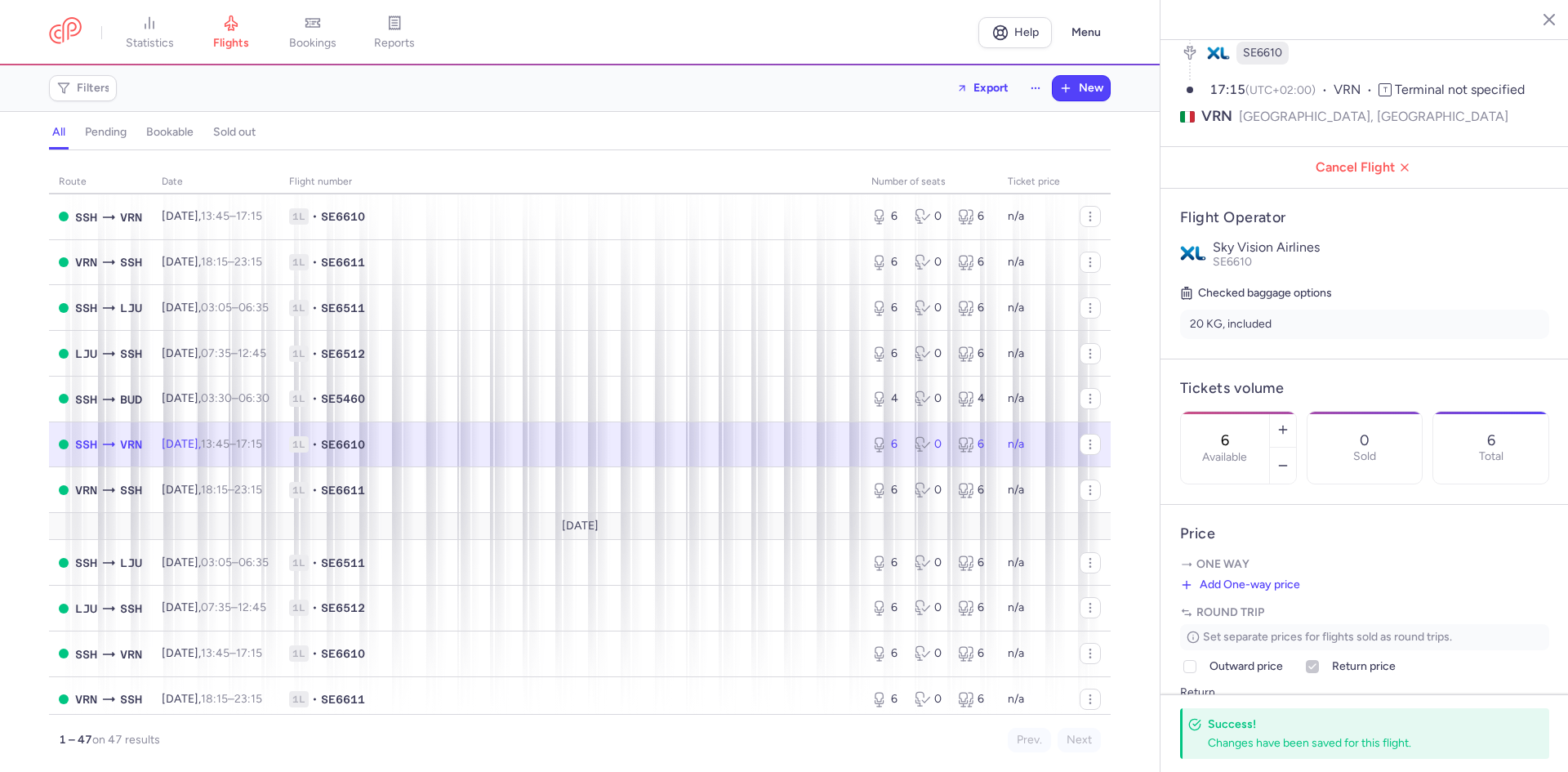
scroll to position [161, 0]
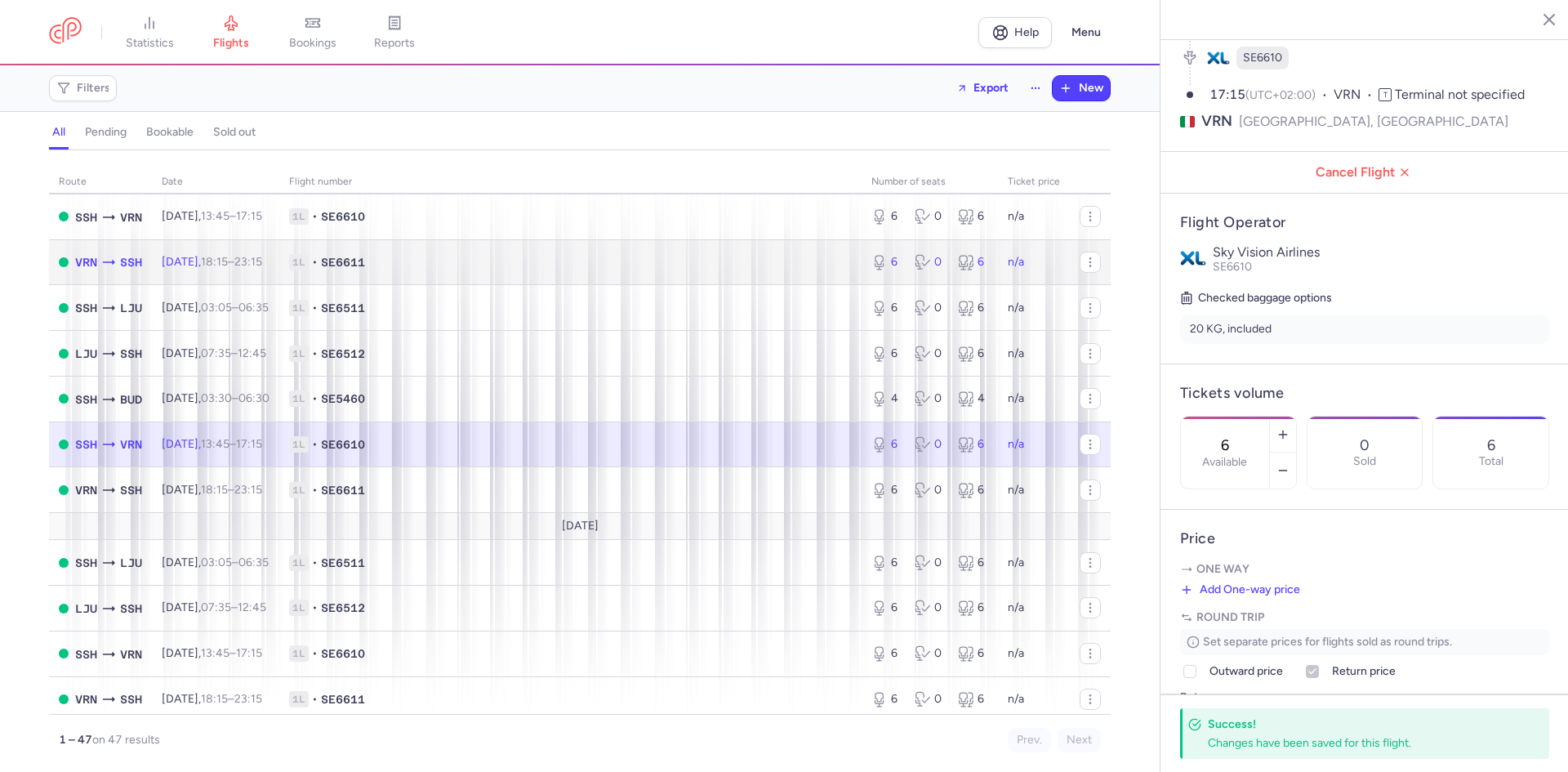
click at [207, 262] on span "[DATE] 18:15 – 23:15 +0" at bounding box center [212, 261] width 100 height 14
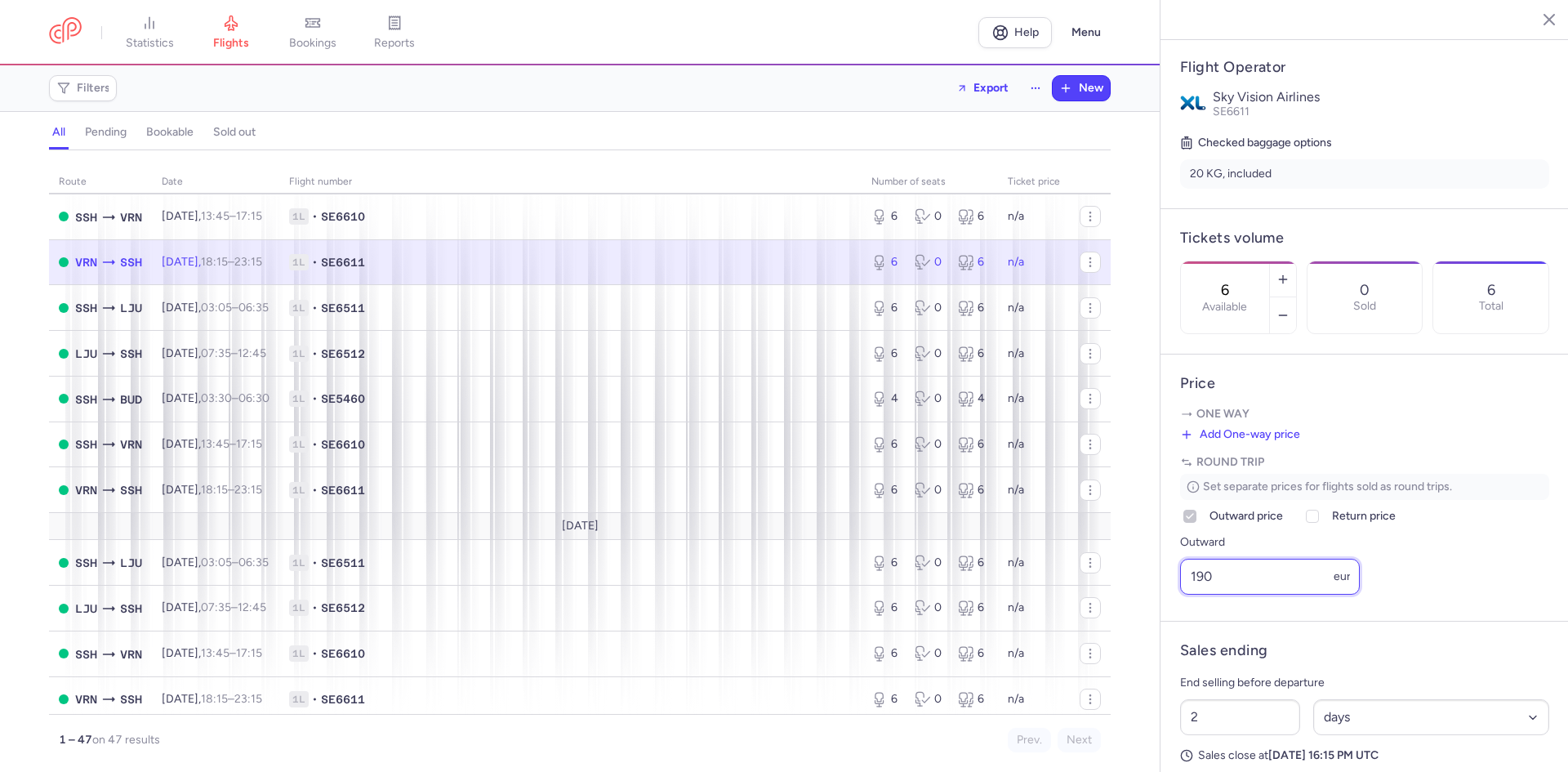
scroll to position [325, 0]
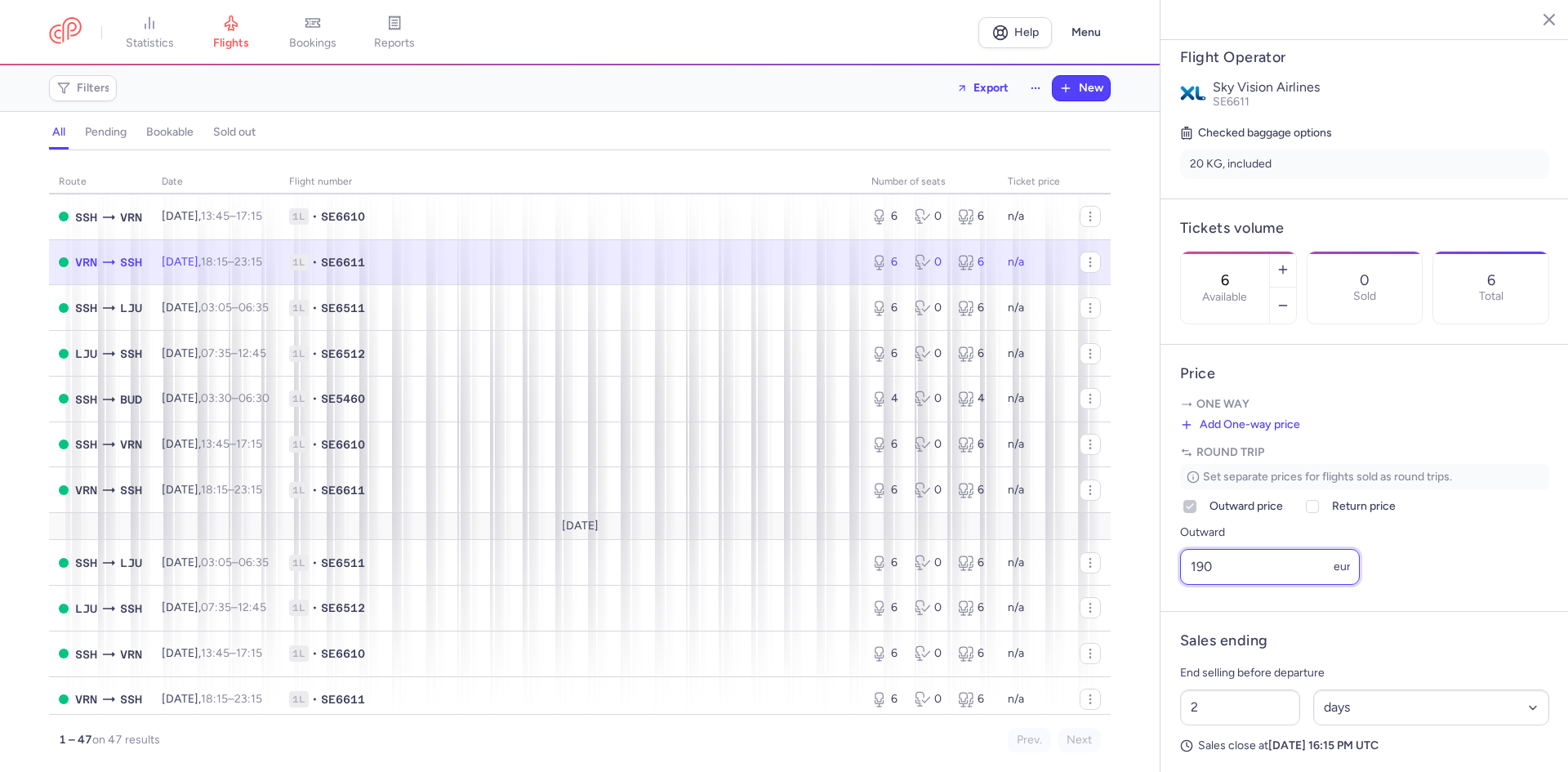
drag, startPoint x: 1248, startPoint y: 759, endPoint x: 1171, endPoint y: 607, distance: 170.4
click at [1171, 607] on article "Price One way Add One-way price Price eur Round trip Set separate prices for fl…" at bounding box center [1365, 477] width 409 height 267
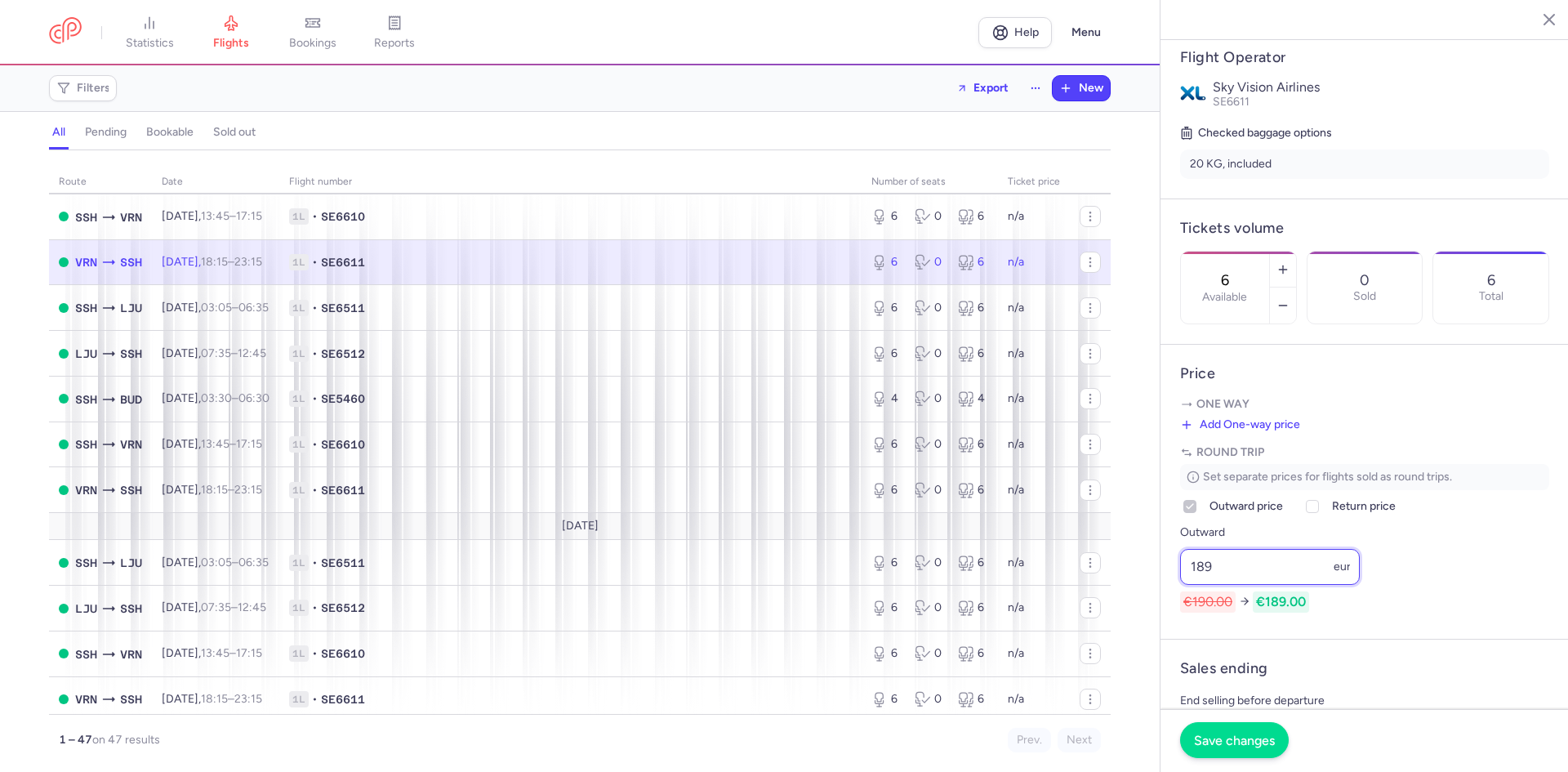
type input "189"
click at [1242, 731] on button "Save changes" at bounding box center [1234, 739] width 109 height 36
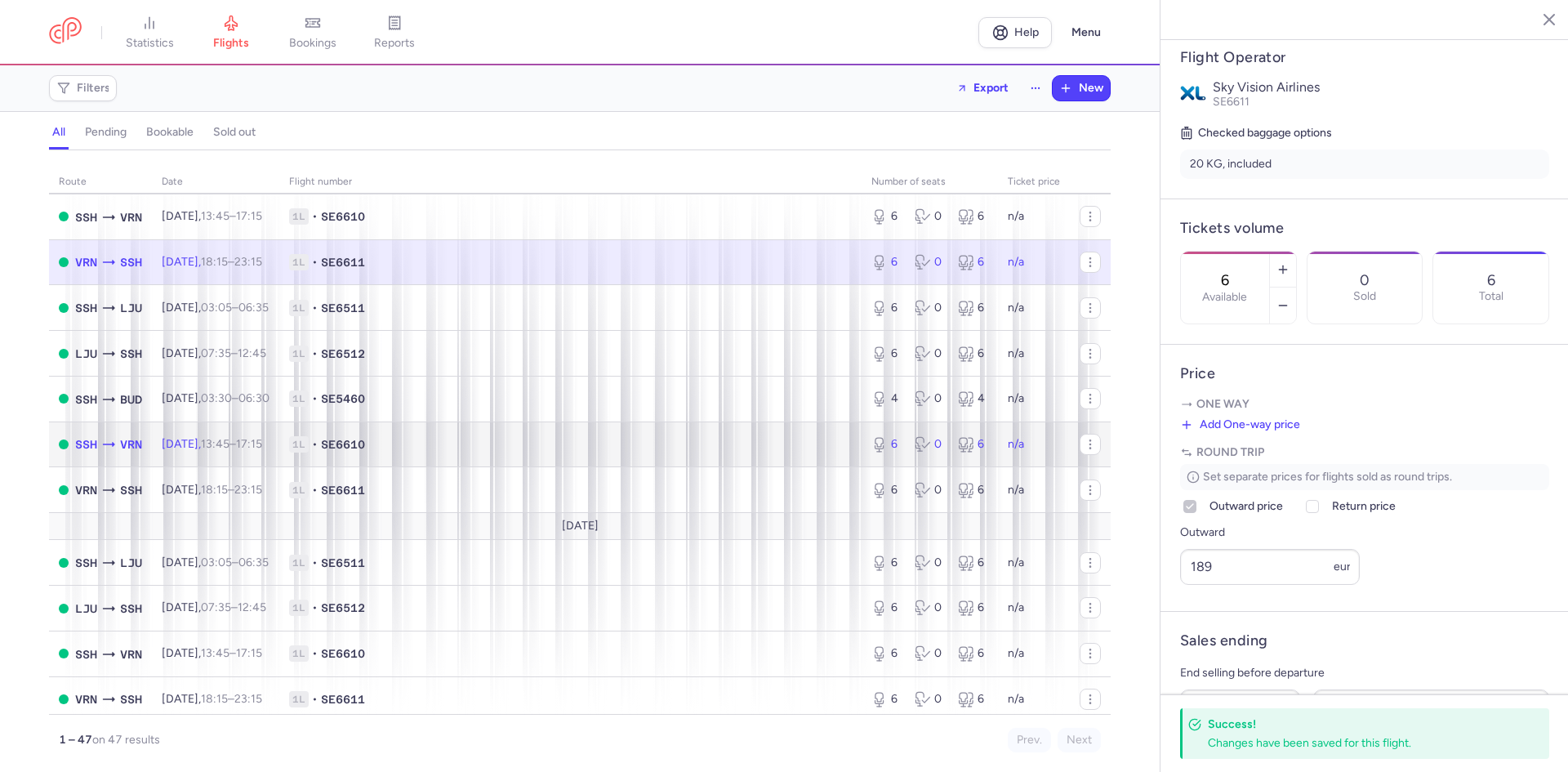
click at [215, 441] on span "[DATE] 13:45 – 17:15 +0" at bounding box center [212, 443] width 100 height 14
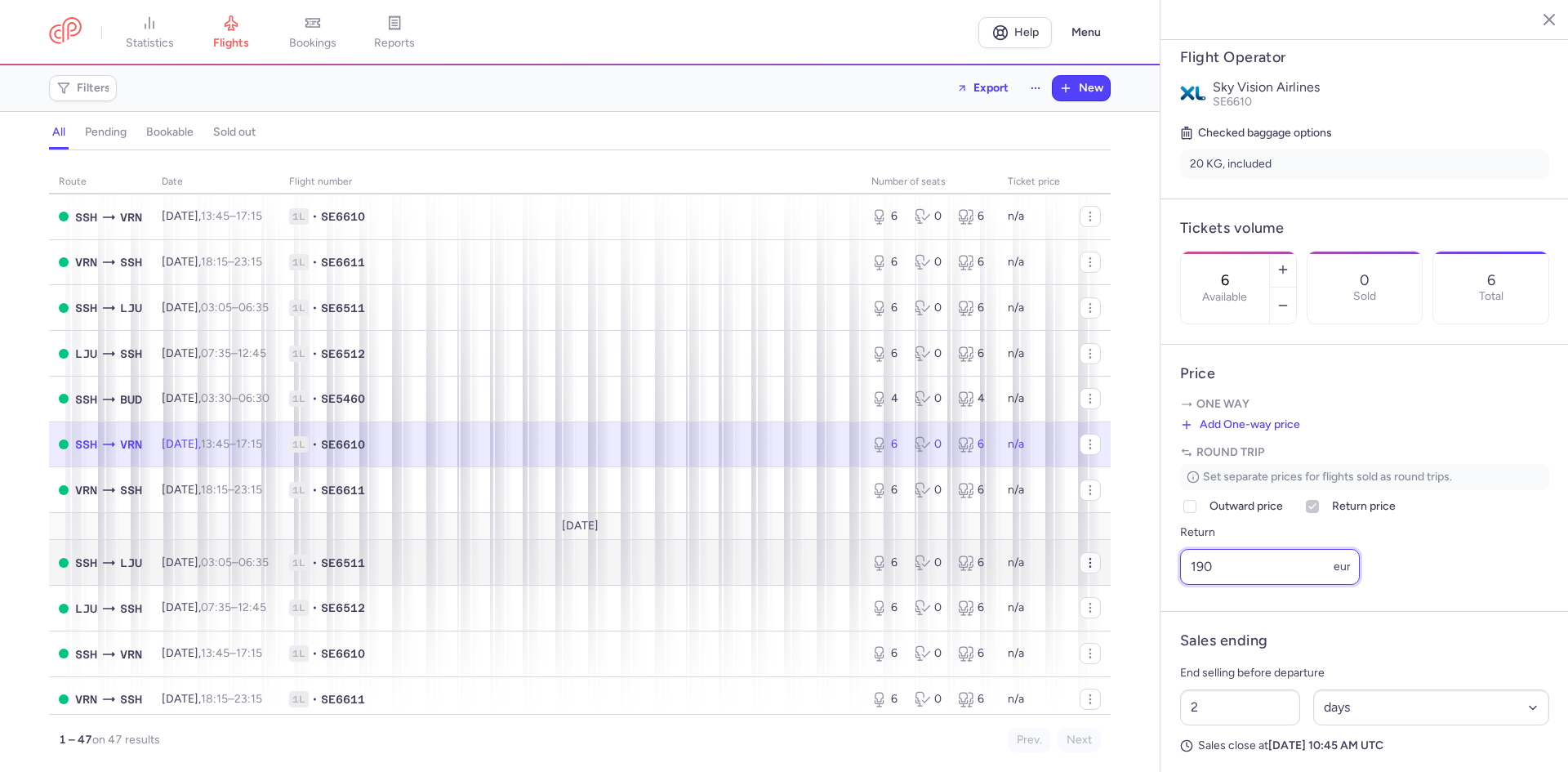
drag, startPoint x: 1219, startPoint y: 595, endPoint x: 1076, endPoint y: 571, distance: 145.0
click at [1076, 571] on div "statistics flights bookings reports Help Menu Filters Export New all pending bo…" at bounding box center [784, 386] width 1568 height 772
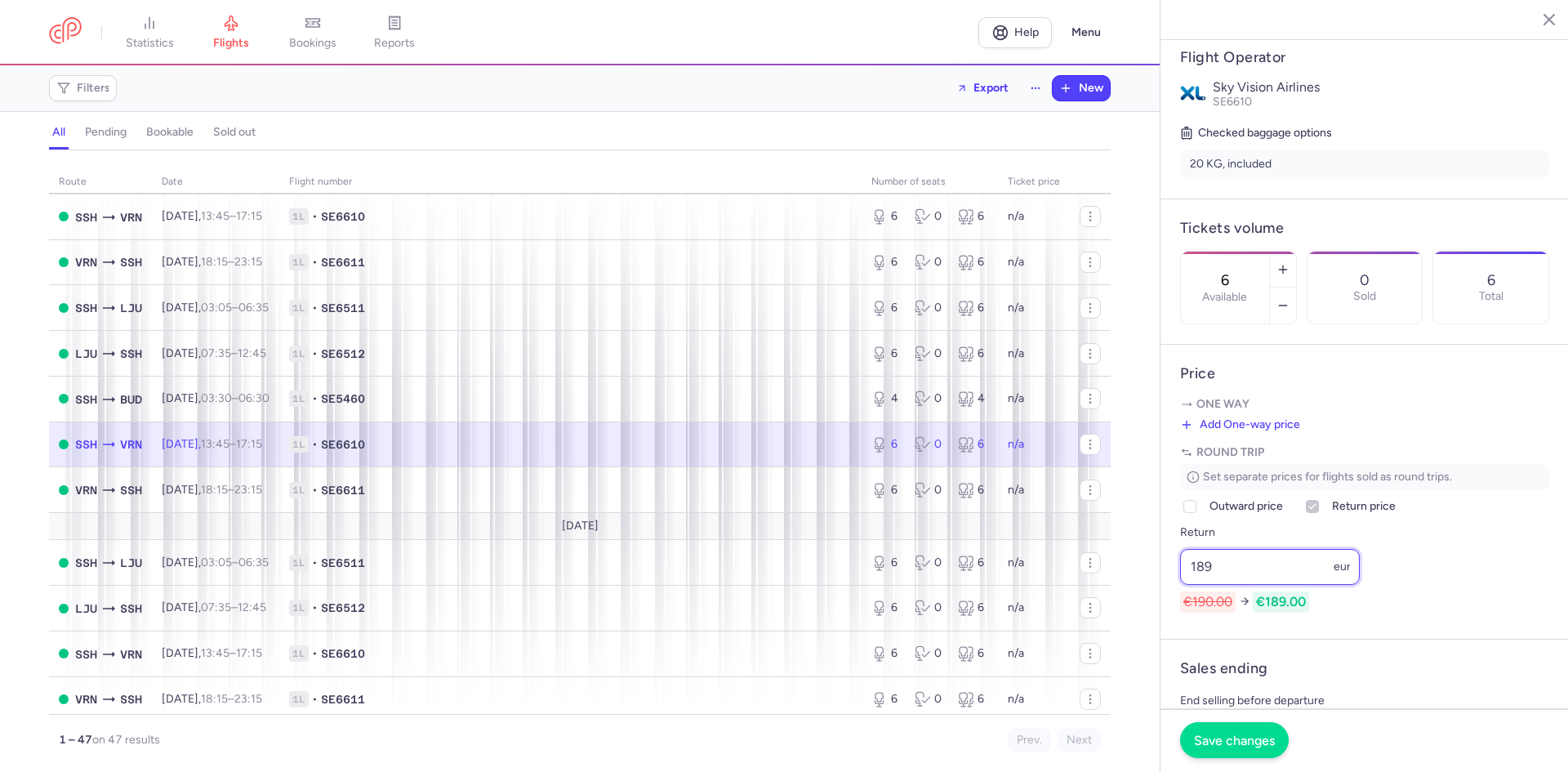
type input "189"
click at [1234, 748] on button "Save changes" at bounding box center [1234, 739] width 109 height 36
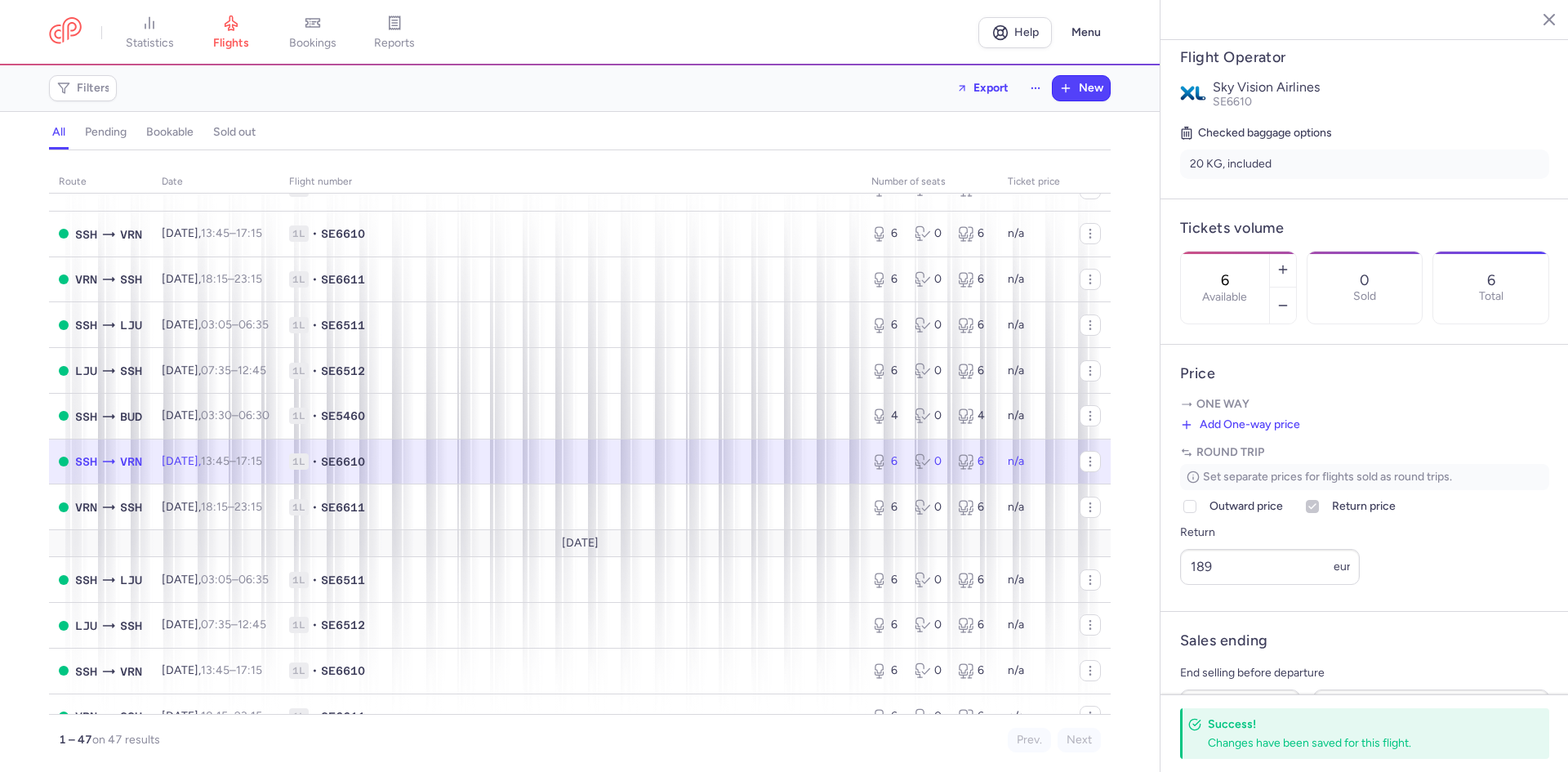
scroll to position [272, 0]
